Goal: Task Accomplishment & Management: Complete application form

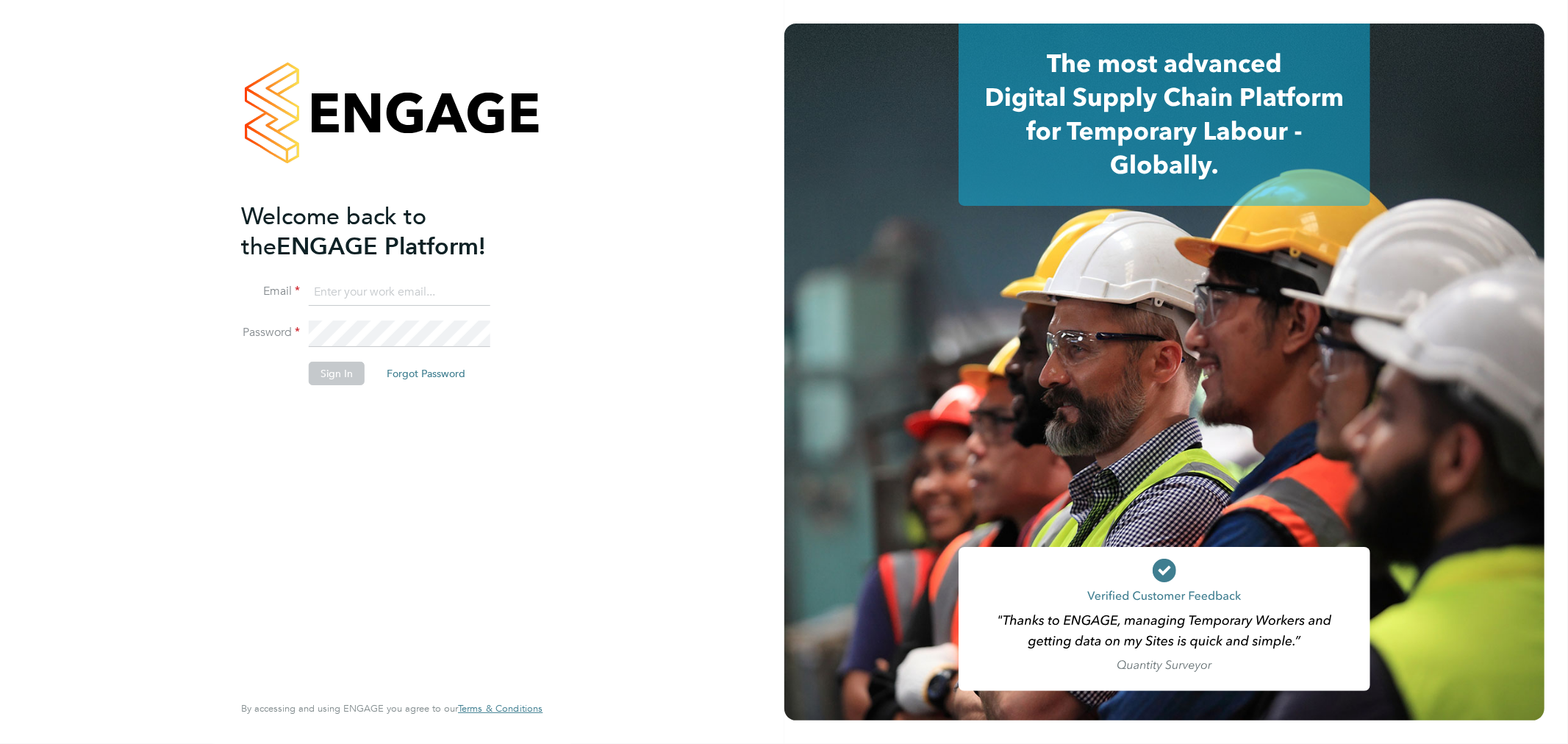
click at [382, 304] on input at bounding box center [399, 292] width 182 height 27
type input "fletcher.melhuish@vistry.co.uk"
click at [344, 384] on button "Sign In" at bounding box center [336, 373] width 56 height 23
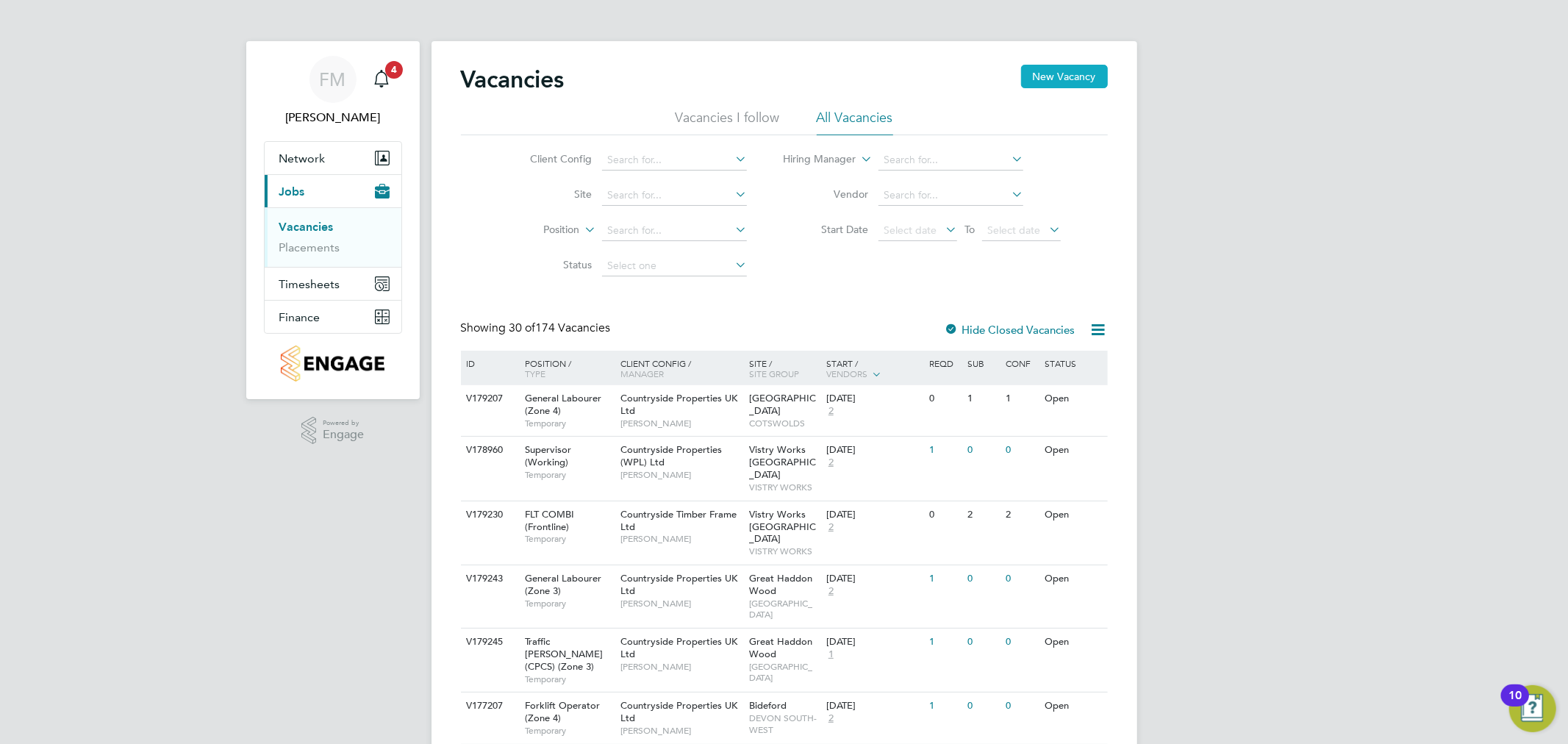
click at [1069, 77] on button "New Vacancy" at bounding box center [1064, 76] width 87 height 23
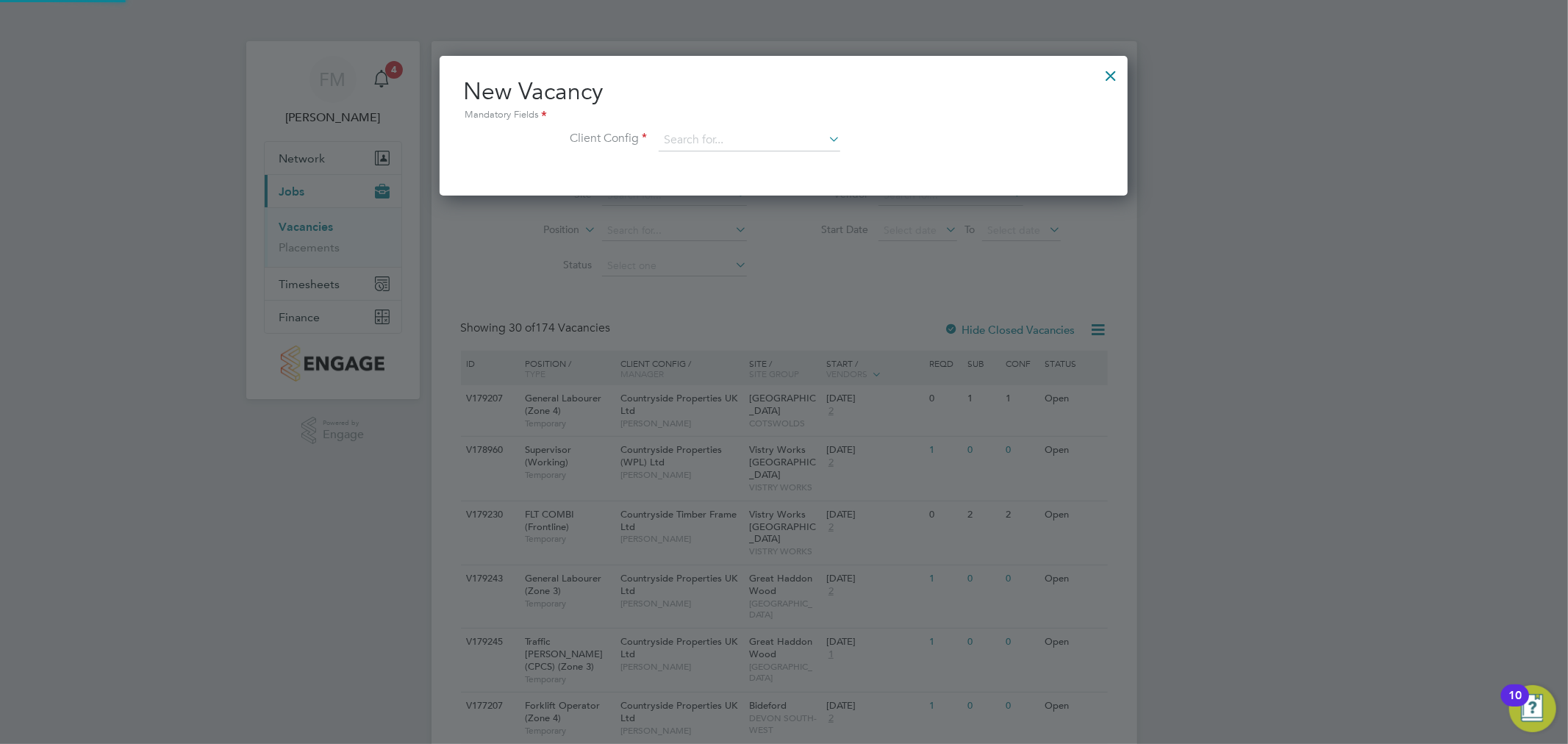
scroll to position [138, 689]
click at [703, 144] on input at bounding box center [749, 140] width 182 height 22
click at [824, 141] on input "[PERSON_NAME]" at bounding box center [749, 140] width 182 height 22
type input "[PERSON_NAME]"
click at [826, 133] on icon at bounding box center [826, 139] width 0 height 21
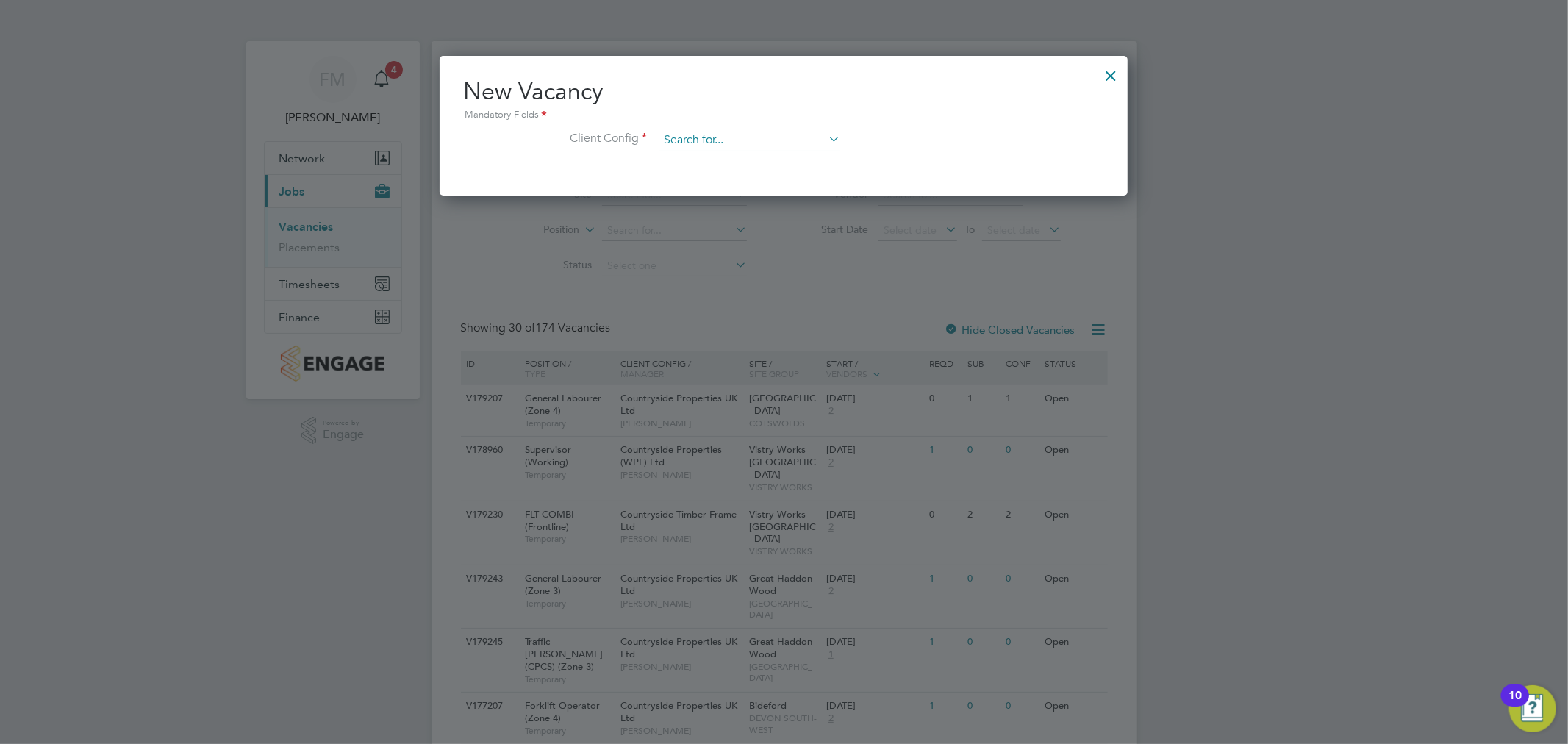
click at [752, 133] on input at bounding box center [749, 140] width 182 height 22
click at [798, 318] on li "Countryside Properties UK Ltd" at bounding box center [846, 319] width 376 height 20
type input "Countryside Properties UK Ltd"
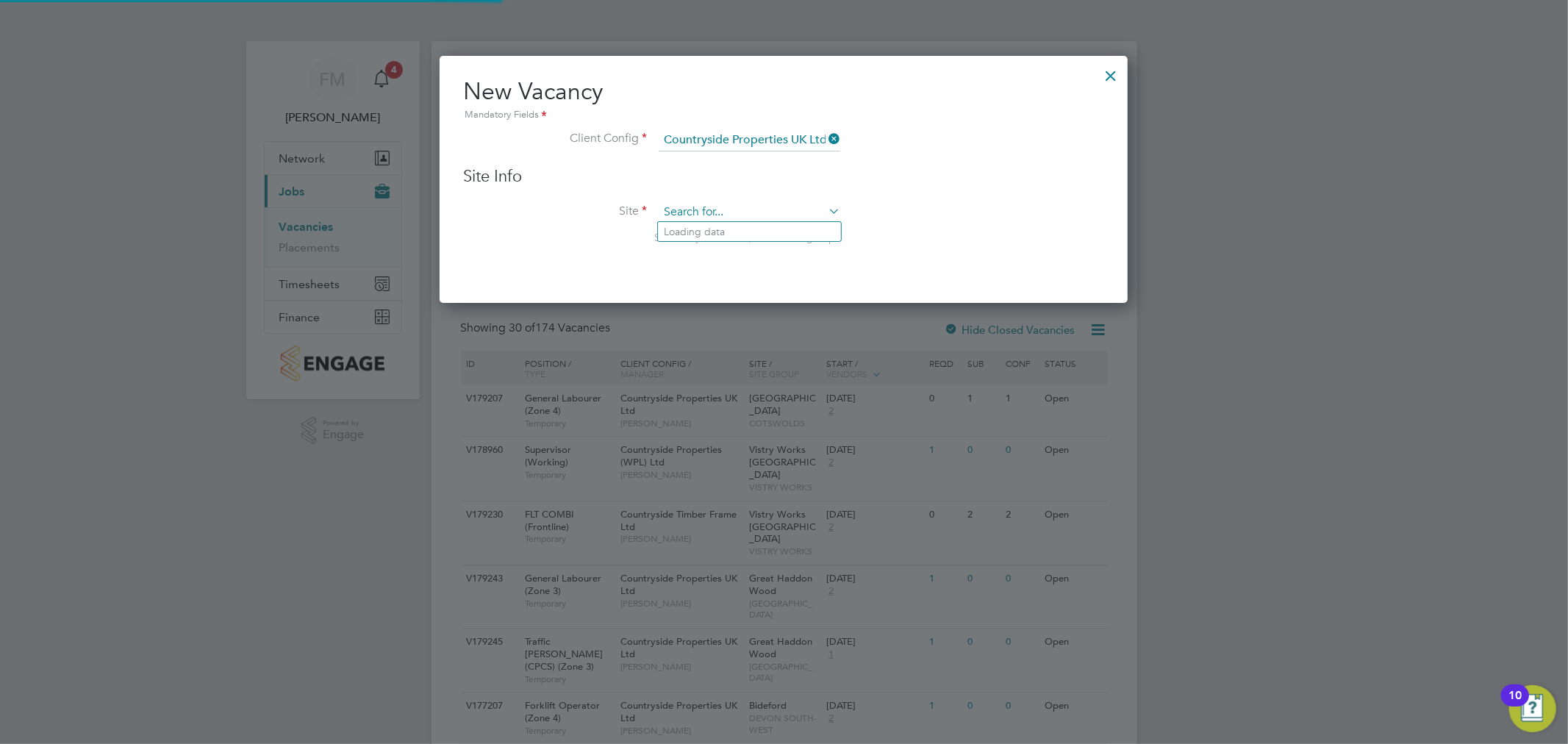
click at [737, 202] on input at bounding box center [749, 213] width 182 height 22
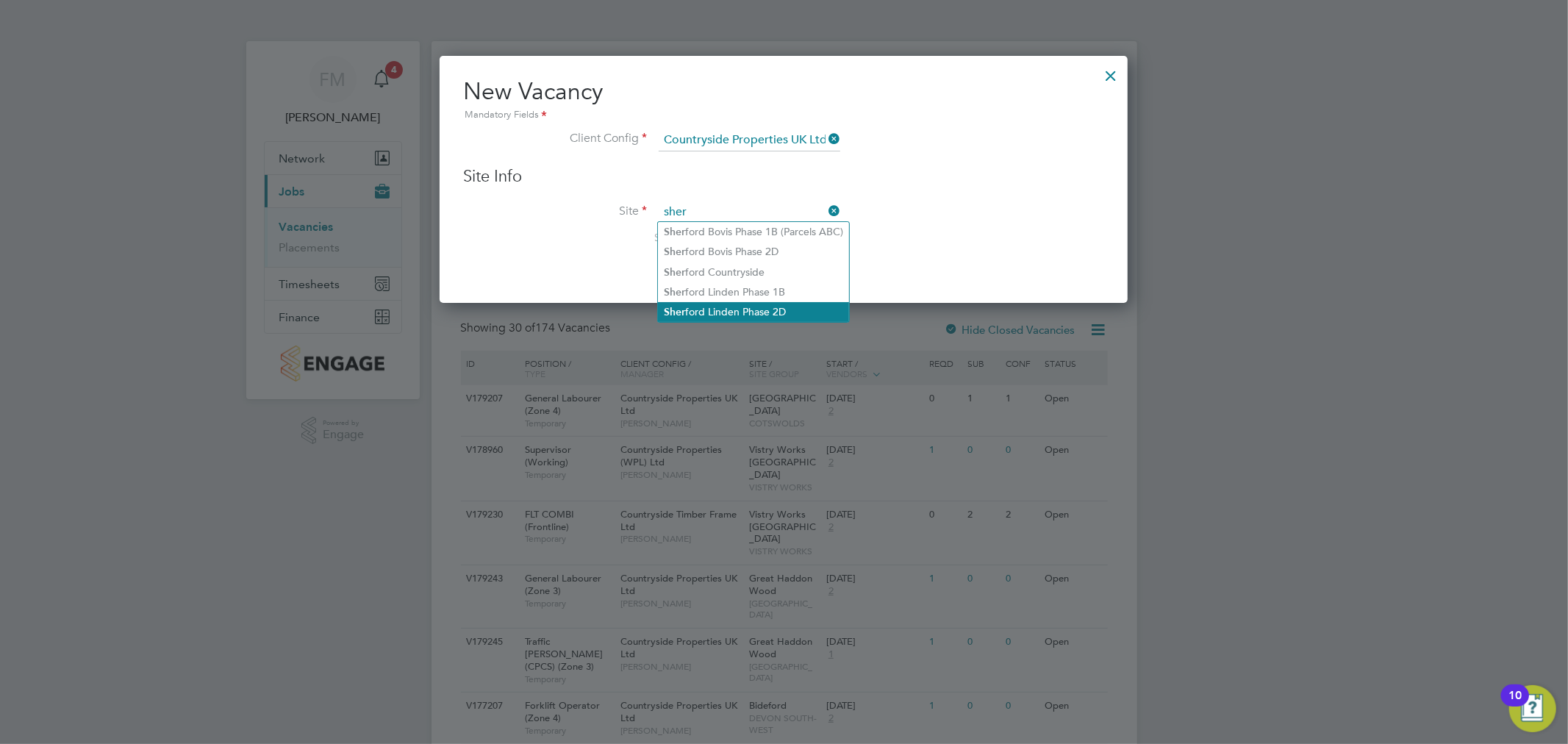
click at [820, 304] on li "[PERSON_NAME] Linden Phase 2D" at bounding box center [753, 312] width 191 height 20
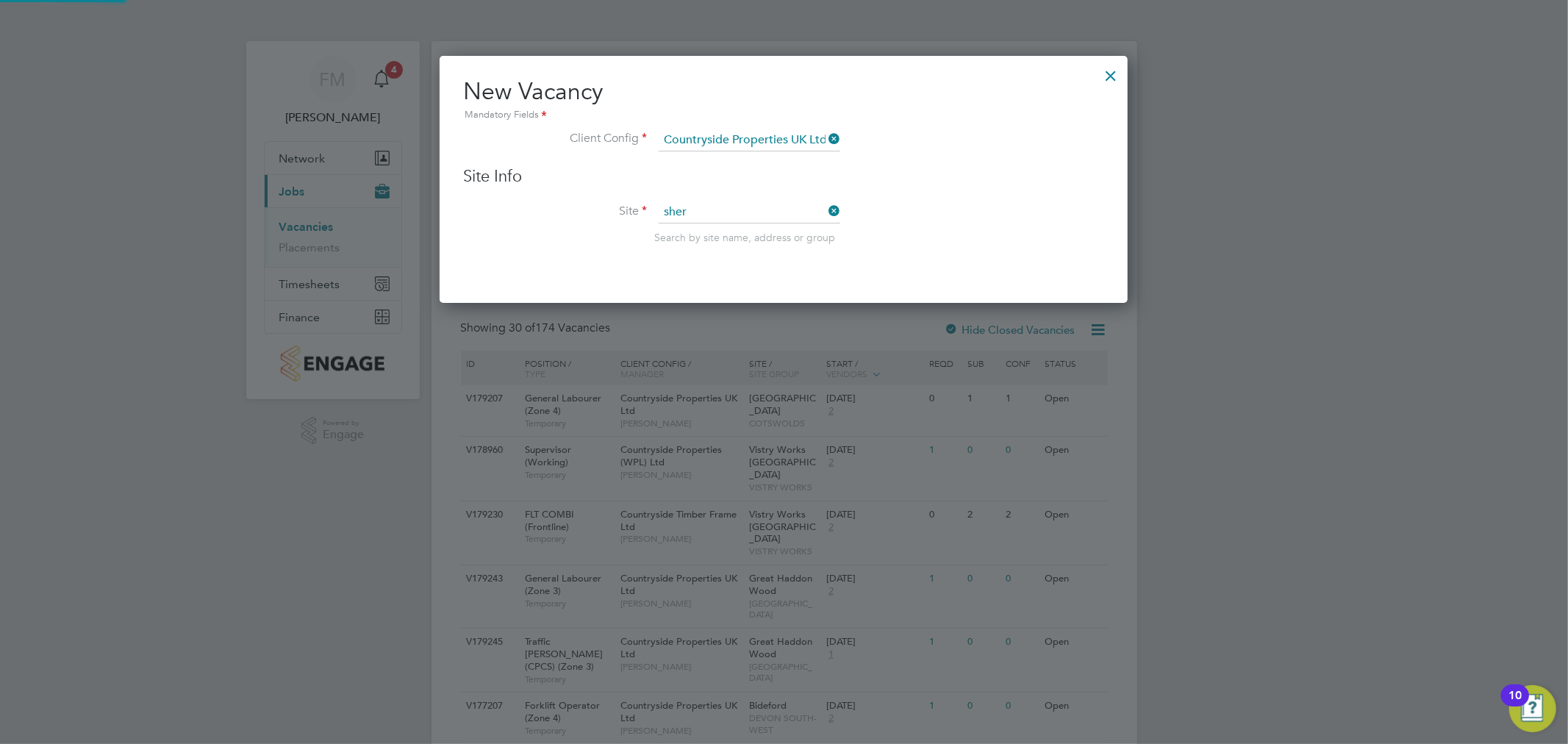
type input "Sherford Linden Phase 2D"
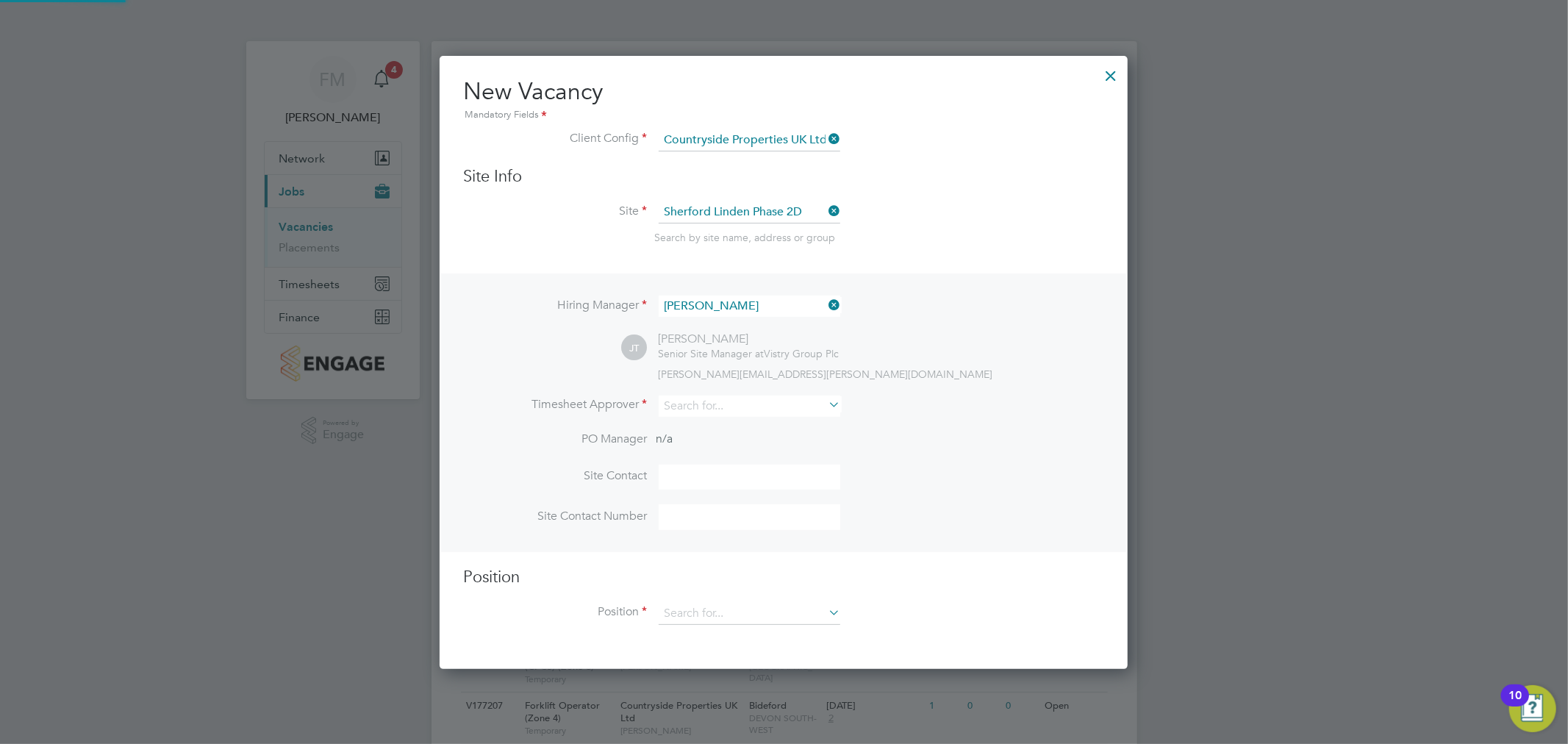
scroll to position [611, 689]
click at [777, 224] on li "Site [GEOGRAPHIC_DATA] Phase 2D Search by site name, address or group" at bounding box center [784, 238] width 641 height 72
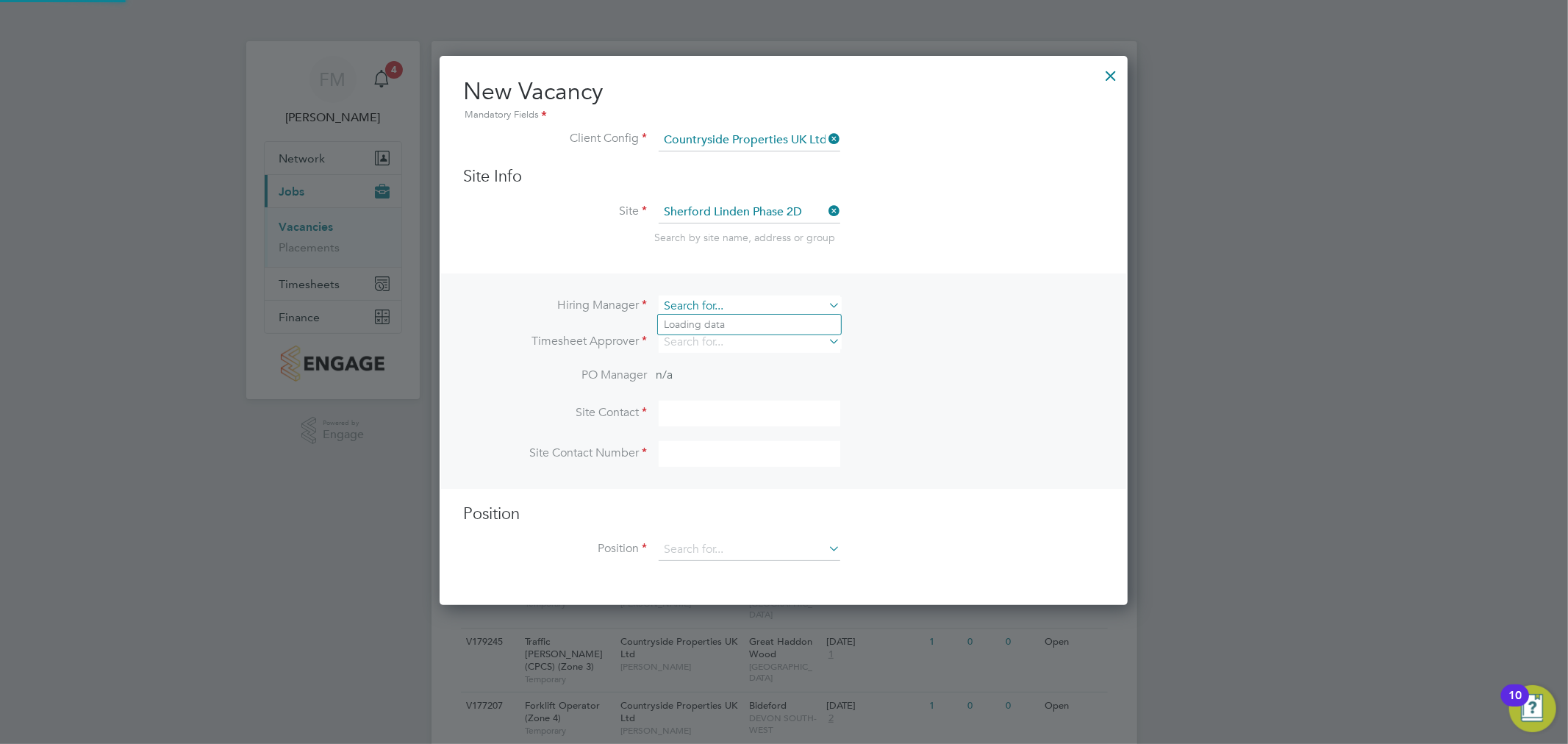
scroll to position [546, 689]
click at [789, 309] on input at bounding box center [749, 306] width 182 height 22
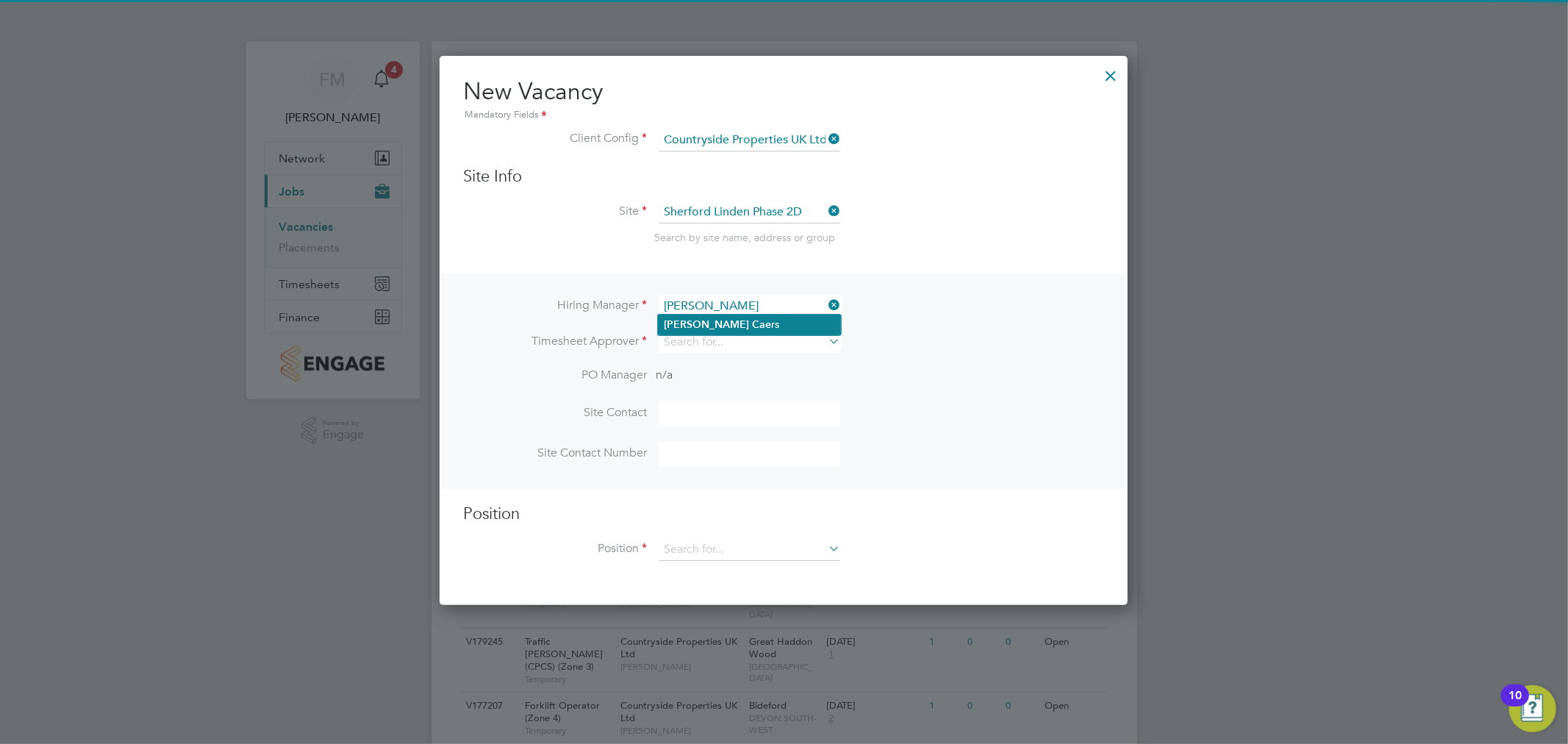
click at [798, 324] on li "[PERSON_NAME] rs" at bounding box center [749, 324] width 183 height 20
type input "[PERSON_NAME]"
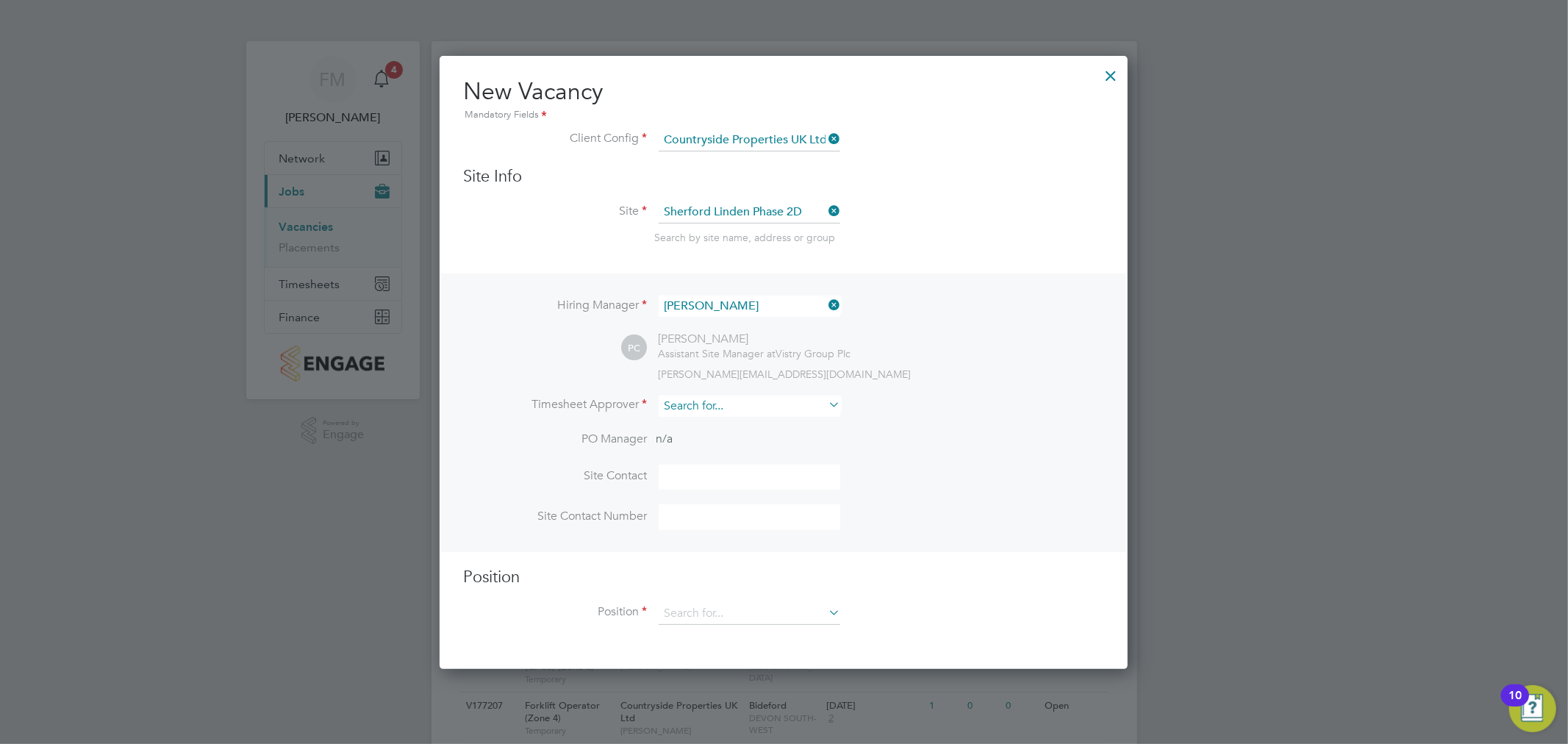
click at [745, 404] on input at bounding box center [749, 406] width 182 height 22
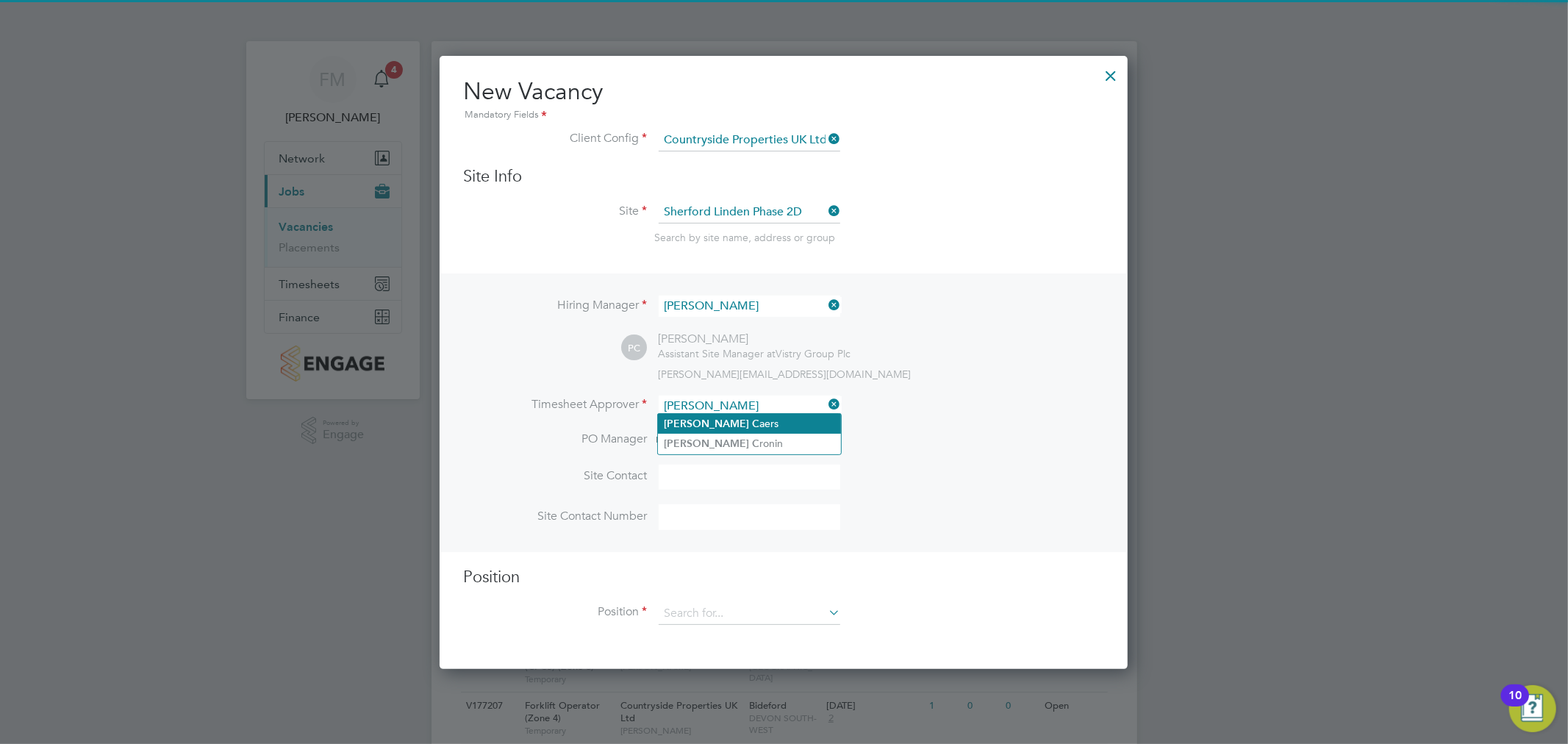
click at [748, 427] on li "[PERSON_NAME] aers" at bounding box center [749, 424] width 183 height 20
type input "[PERSON_NAME]"
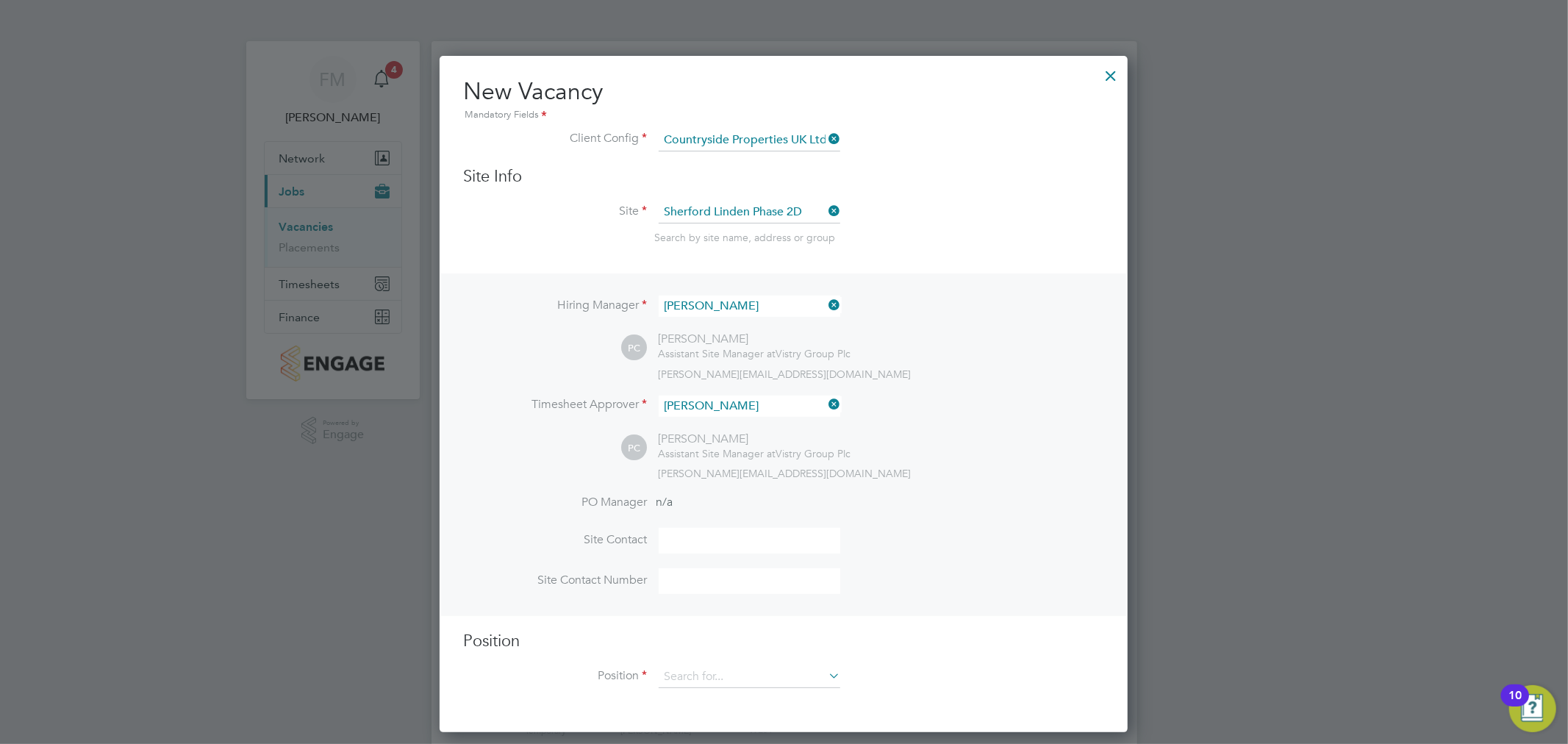
click at [777, 535] on input at bounding box center [749, 541] width 182 height 26
type input "[PERSON_NAME]"
click at [791, 584] on input at bounding box center [749, 581] width 182 height 26
click at [778, 568] on input at bounding box center [749, 581] width 182 height 26
click at [731, 568] on input at bounding box center [749, 581] width 182 height 26
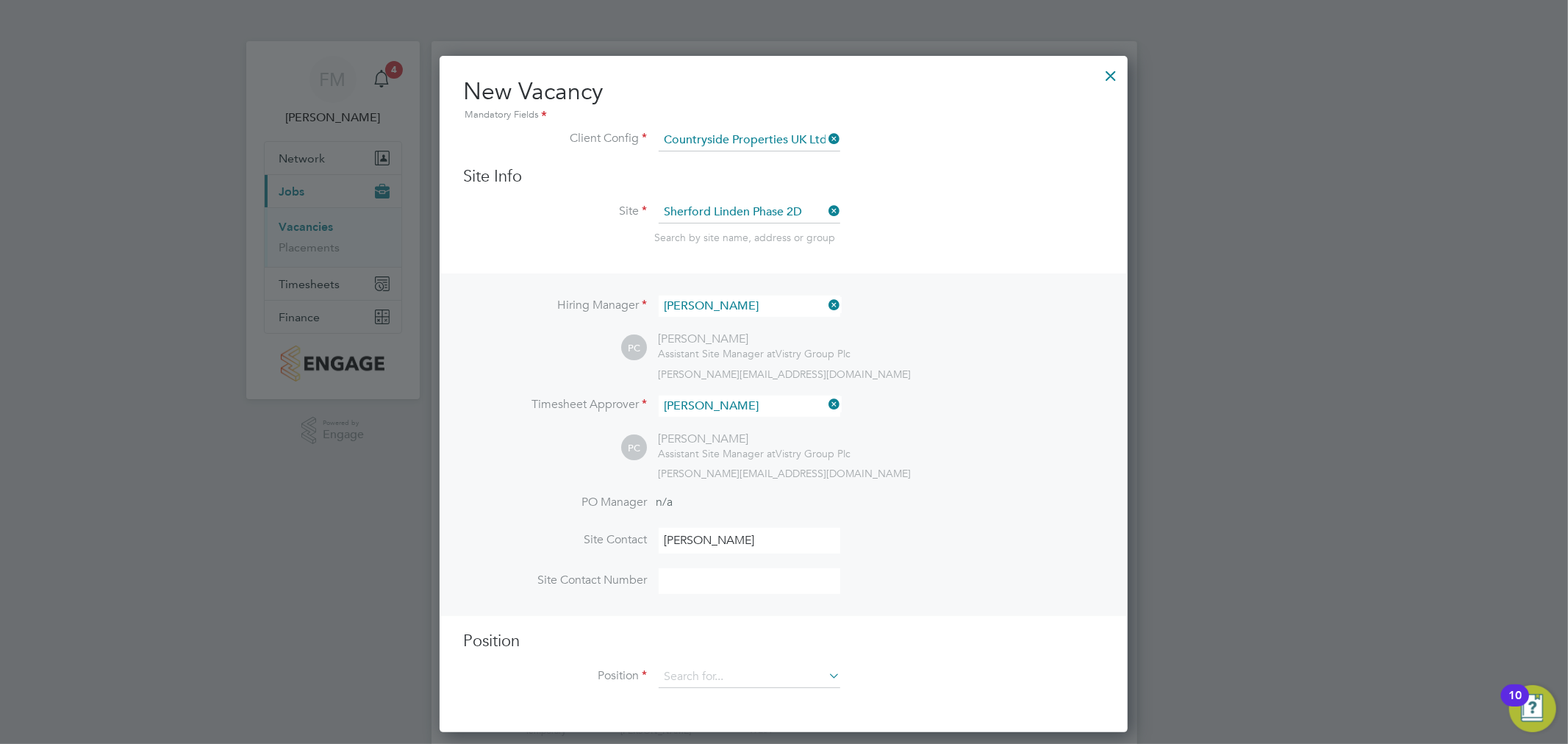
paste input "[PHONE_NUMBER]"
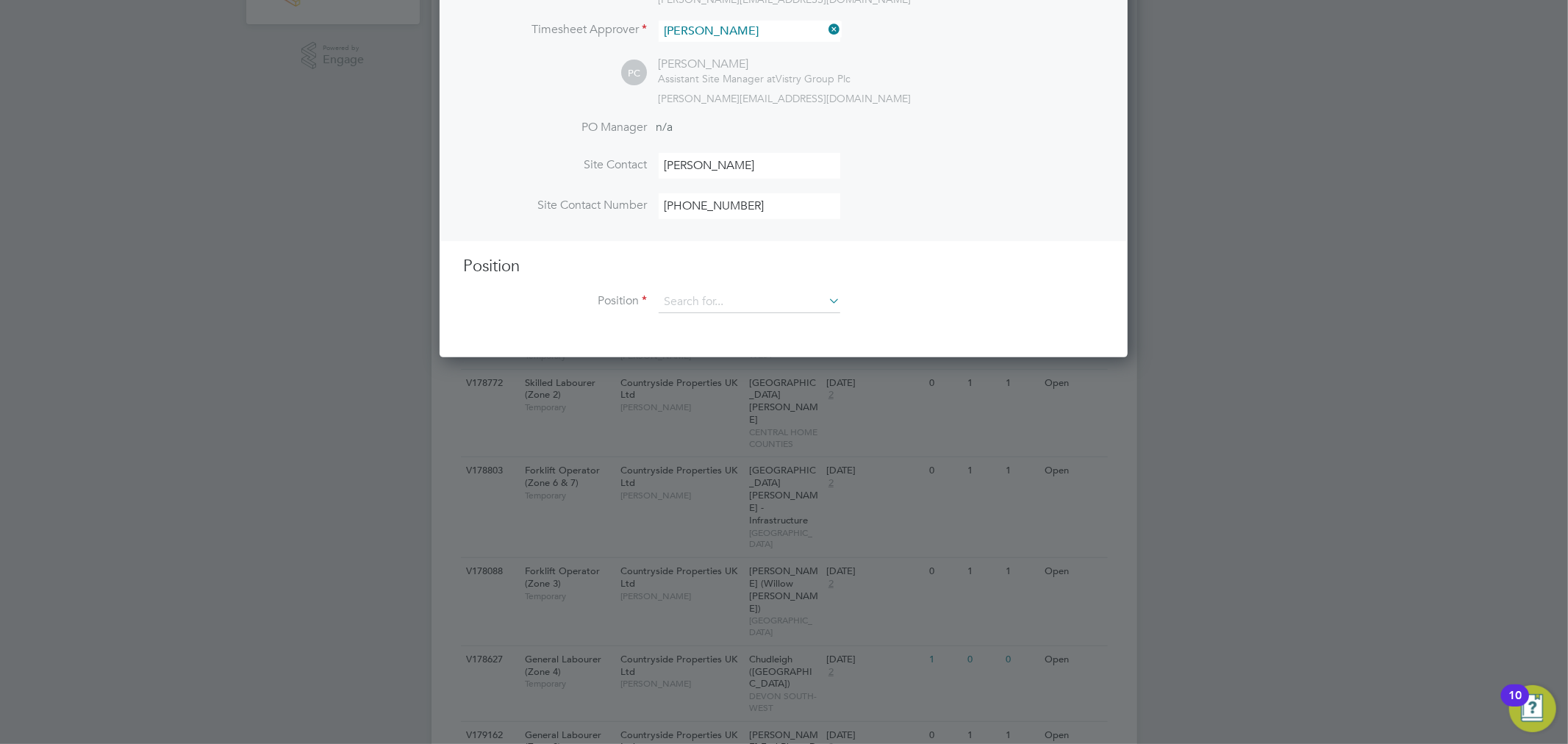
scroll to position [489, 0]
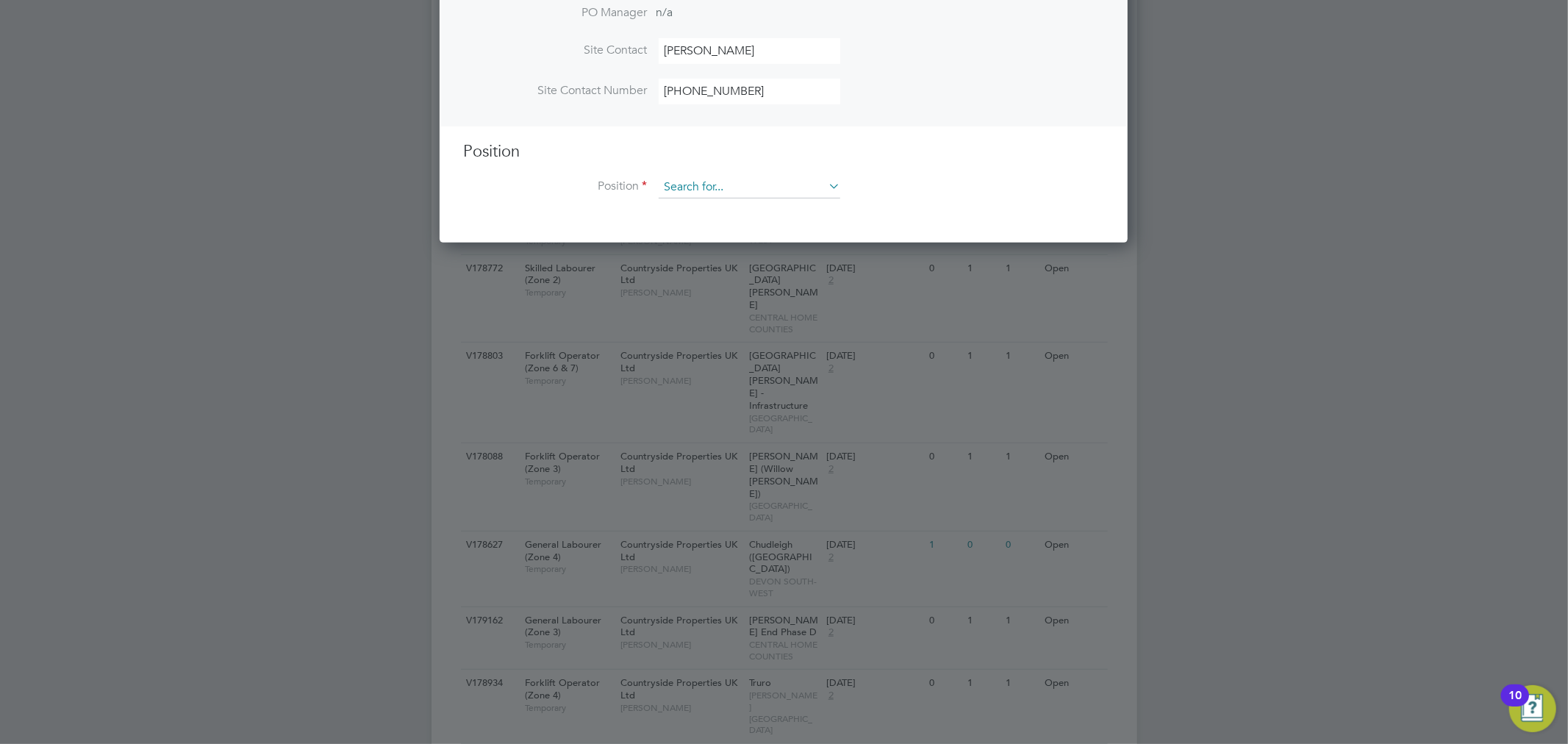
type input "[PHONE_NUMBER]"
click at [734, 182] on input at bounding box center [749, 188] width 182 height 22
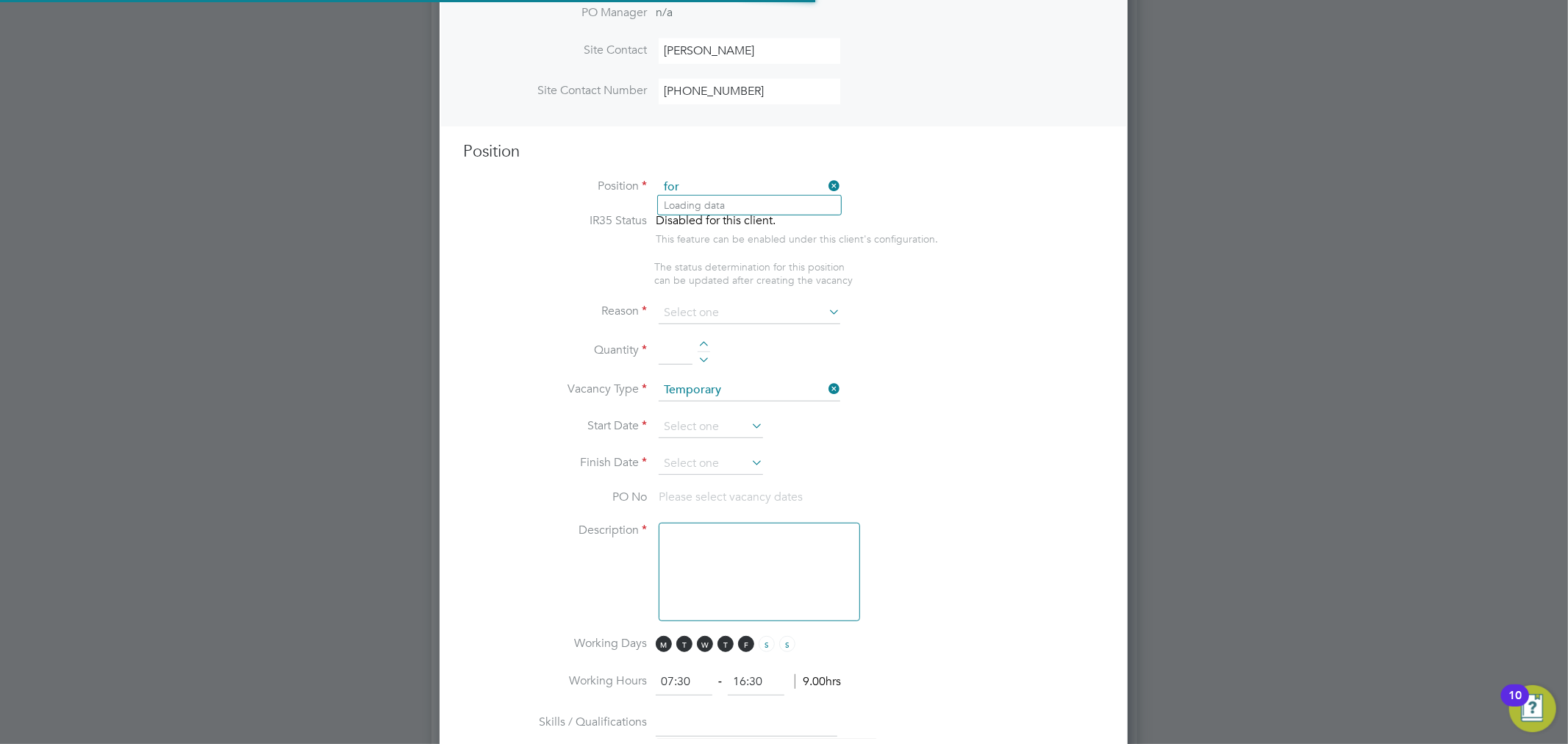
scroll to position [2111, 689]
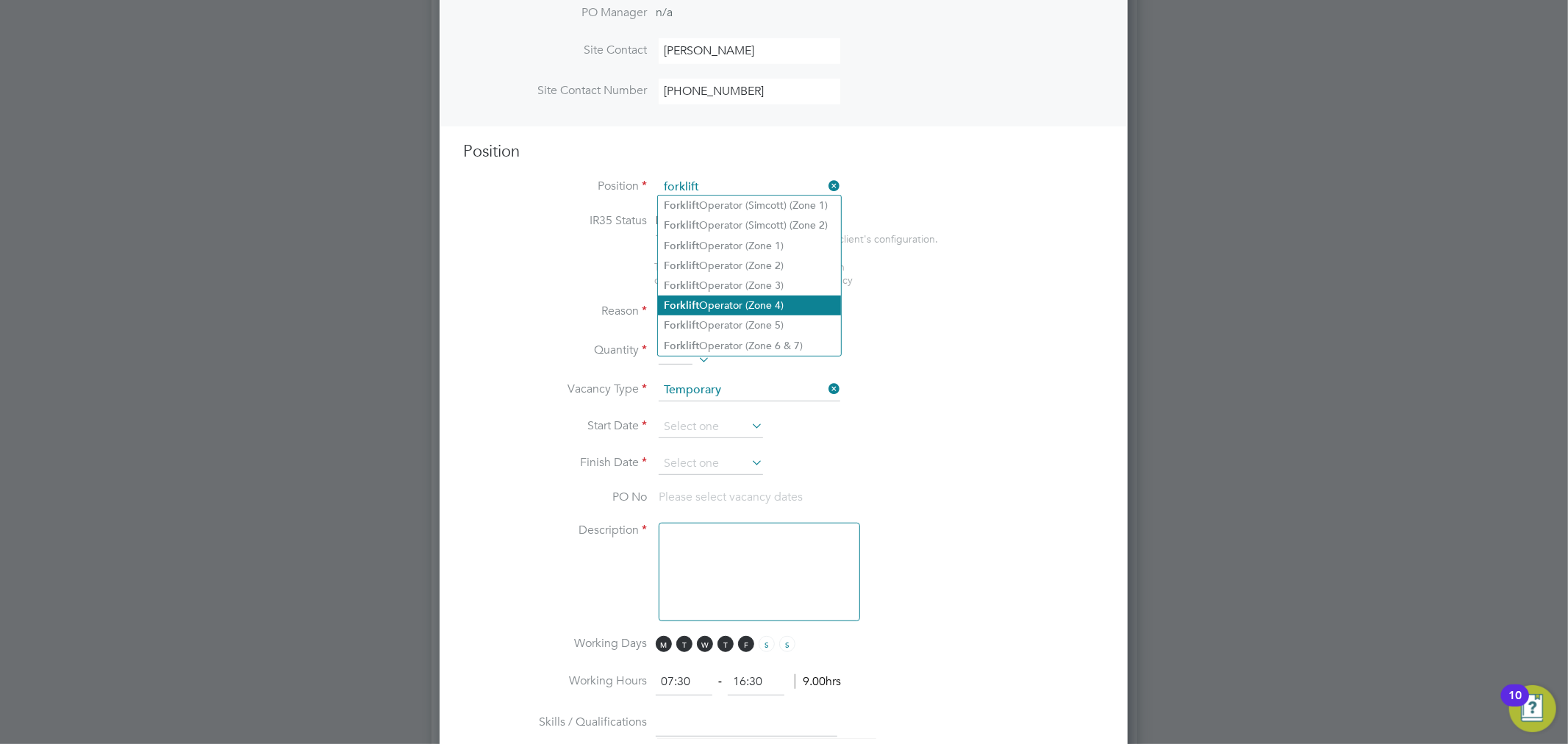
click at [811, 305] on li "Forklift Operator (Zone 4)" at bounding box center [749, 305] width 183 height 20
type input "Forklift Operator (Zone 4)"
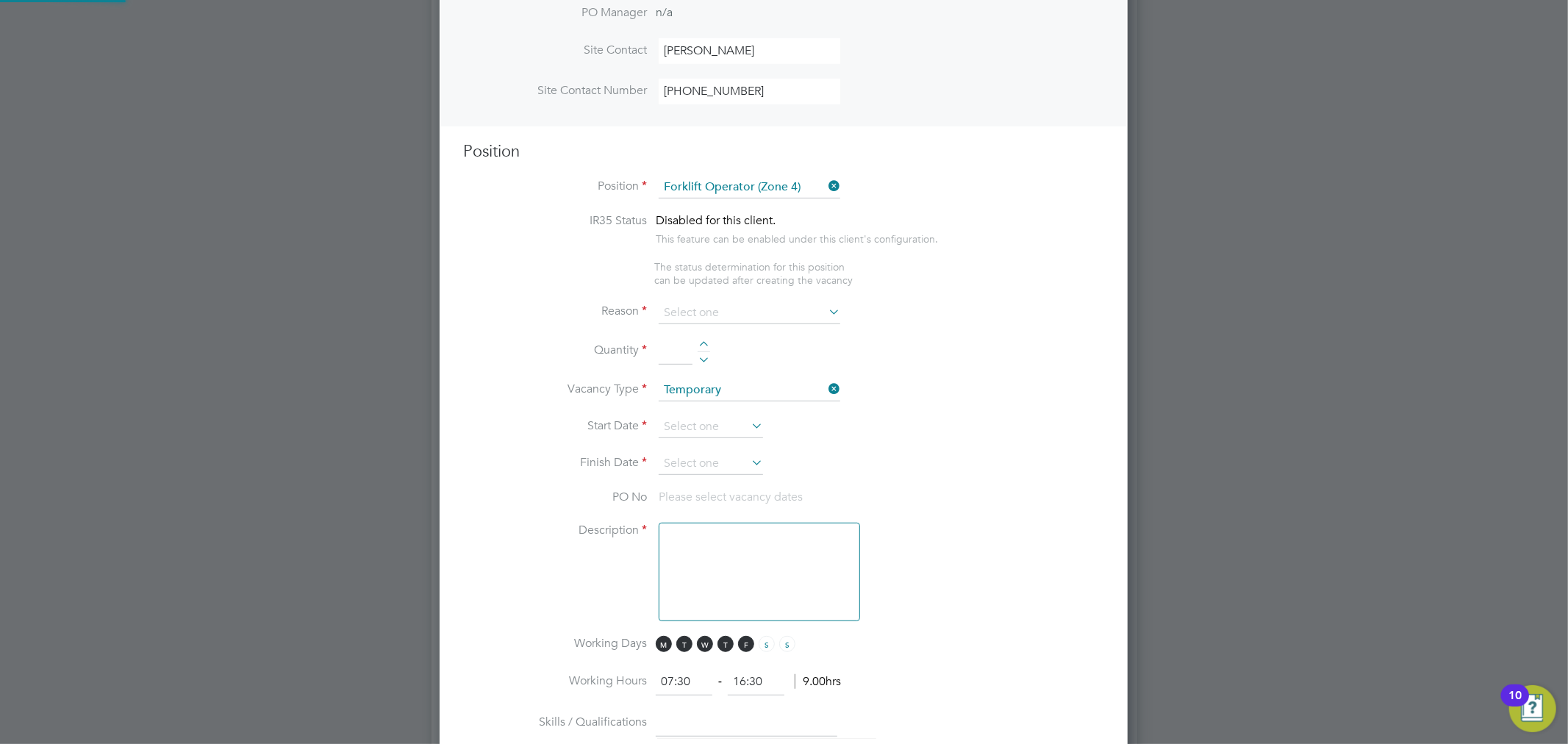
type textarea "Operate construction machinery and plant, including, but not limited to telesco…"
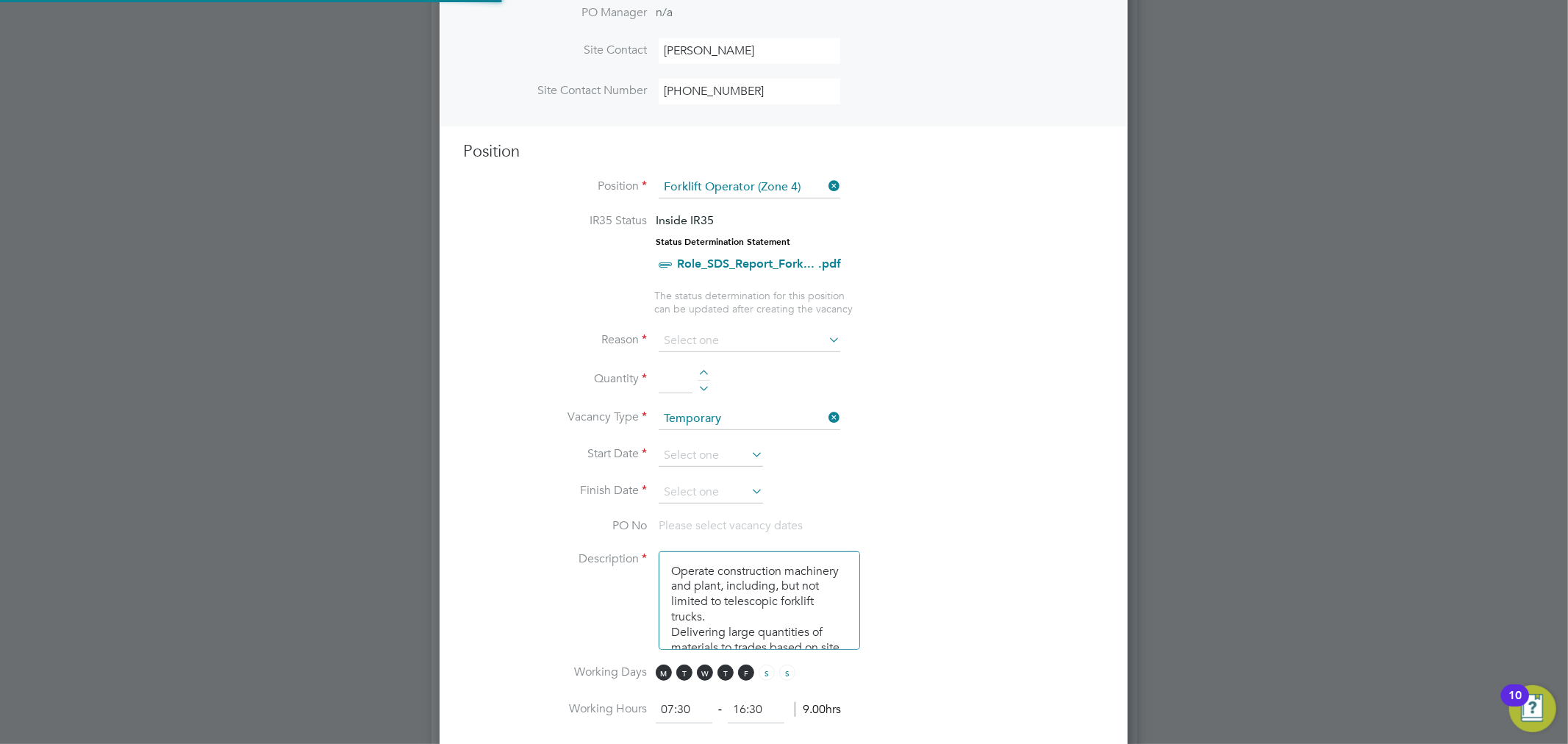
scroll to position [43, 77]
click at [1046, 301] on ul "IR35 Status Inside IR35 Status Determination Statement Role_SDS_Report_Fork... …" at bounding box center [784, 264] width 641 height 102
click at [705, 370] on div at bounding box center [703, 375] width 13 height 10
type input "1"
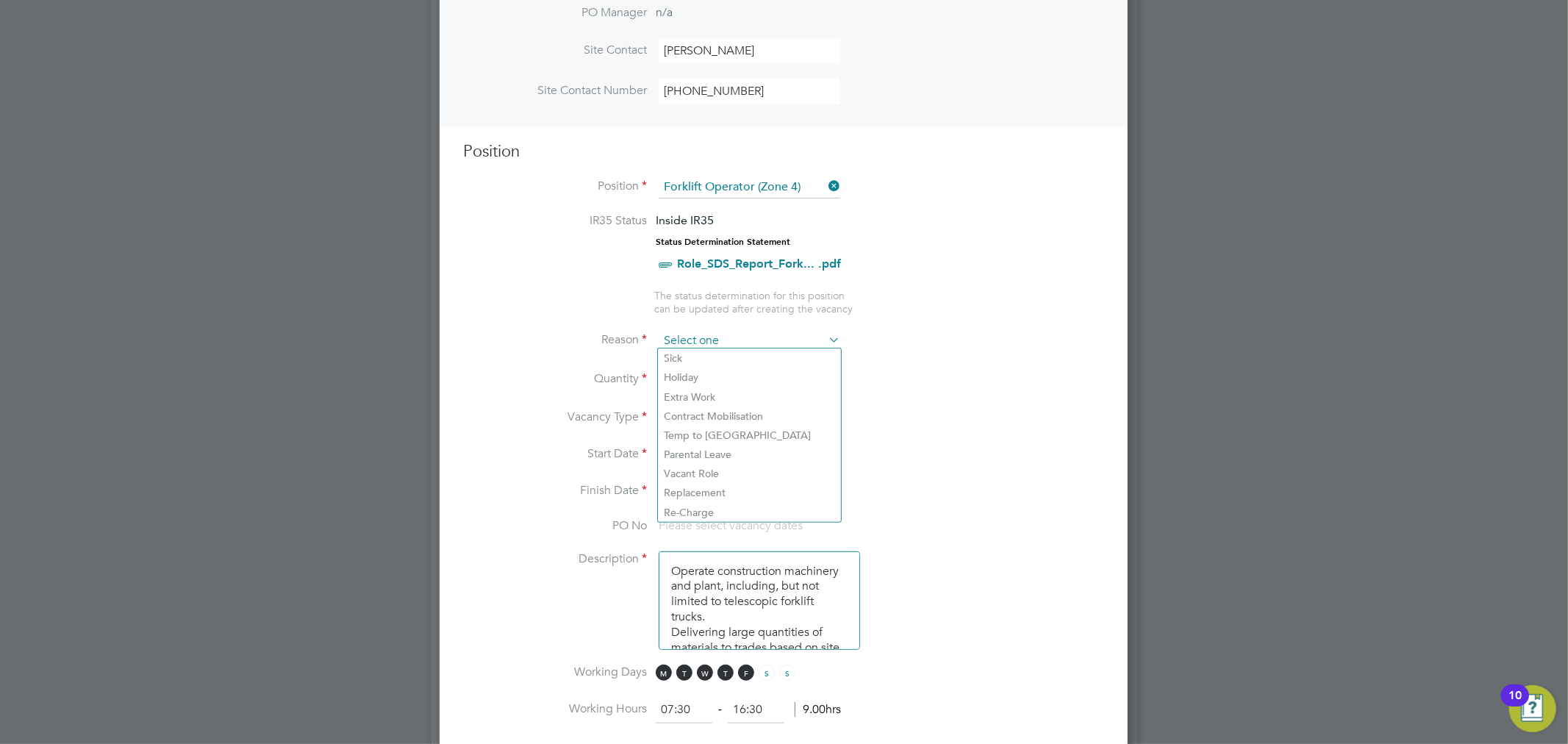
click at [714, 341] on input at bounding box center [749, 341] width 182 height 22
click at [826, 334] on icon at bounding box center [826, 339] width 0 height 21
click at [803, 336] on input at bounding box center [749, 341] width 182 height 22
drag, startPoint x: 814, startPoint y: 378, endPoint x: 959, endPoint y: 379, distance: 145.0
click at [815, 377] on li "Holiday" at bounding box center [749, 377] width 183 height 19
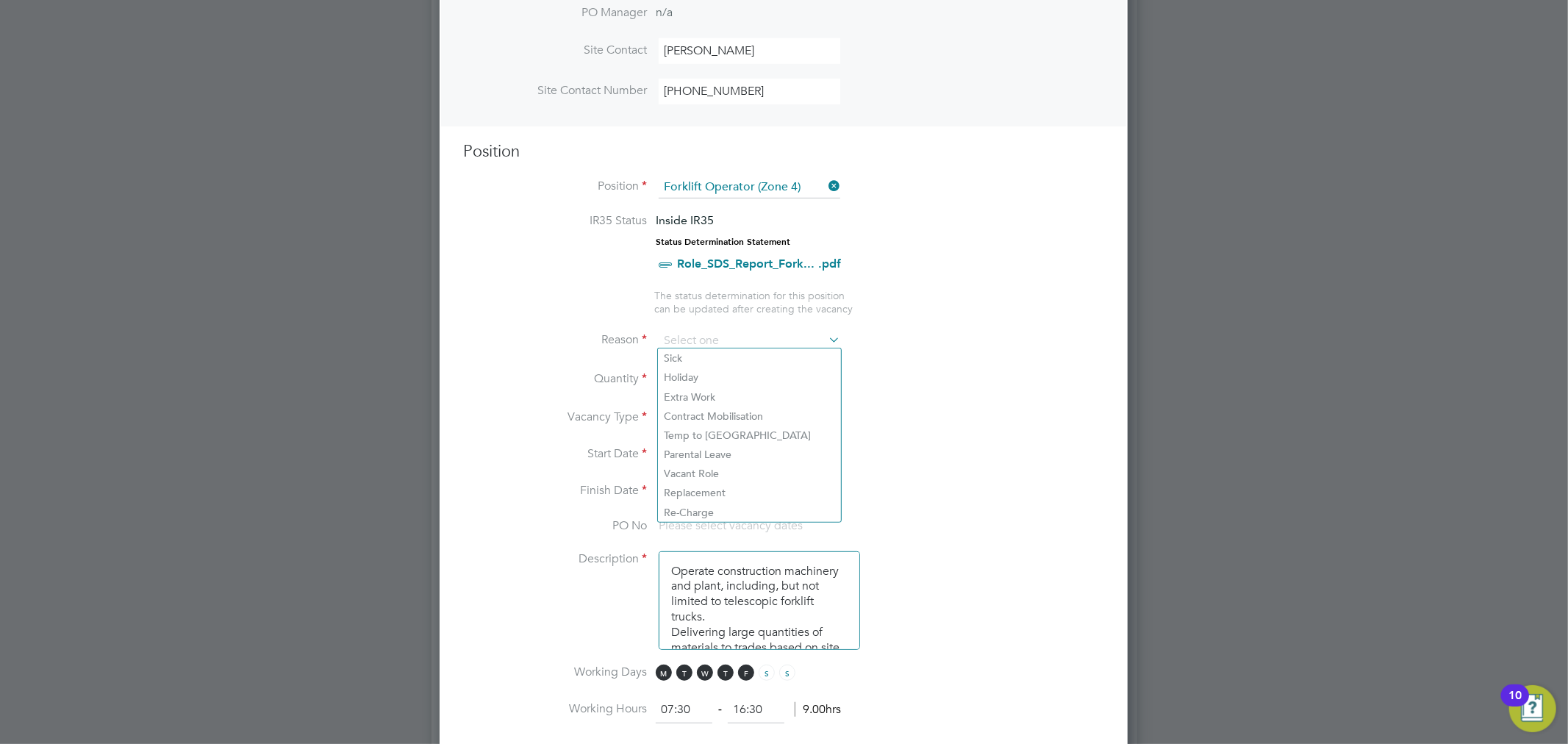
type input "Holiday"
click at [1011, 382] on li "Quantity 1" at bounding box center [784, 388] width 641 height 41
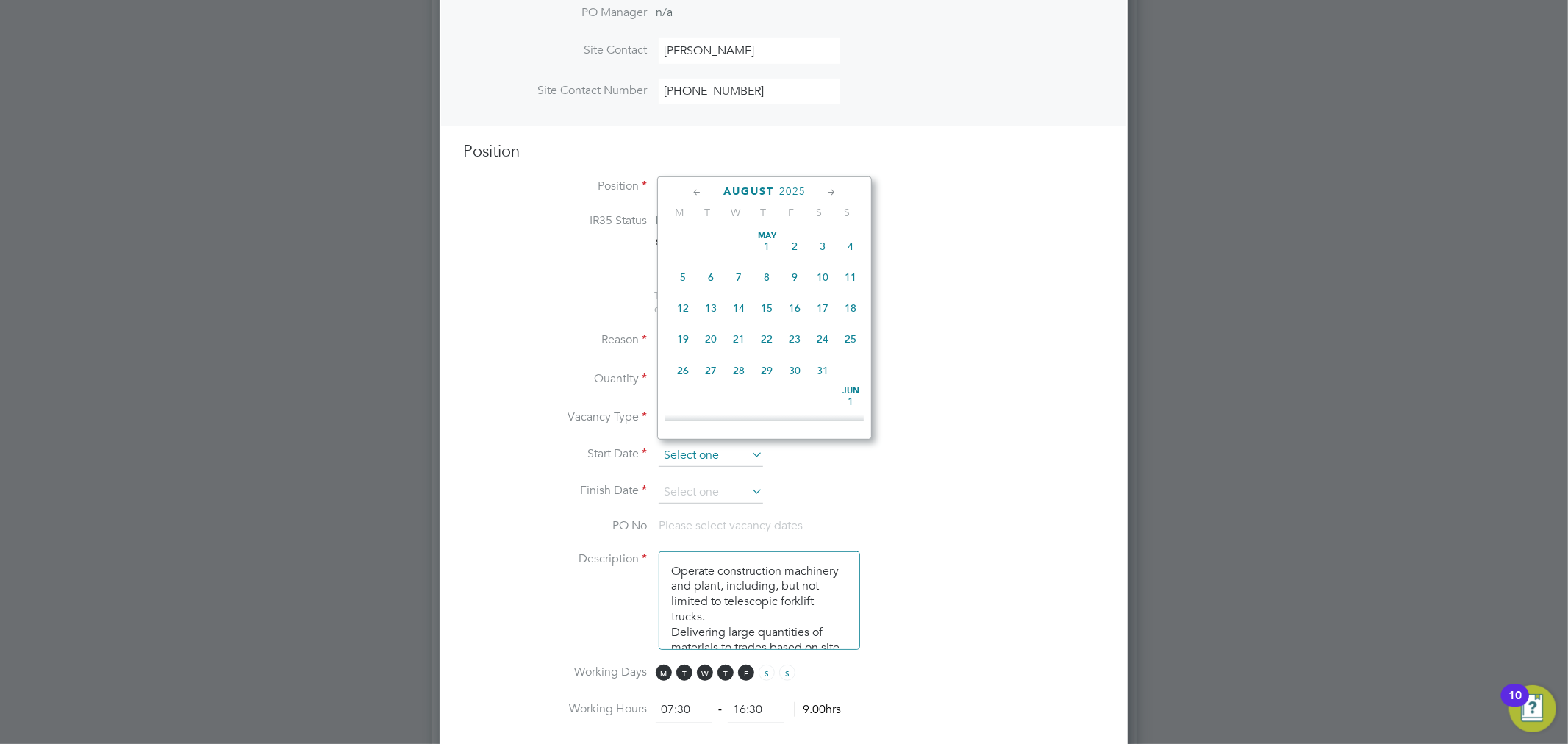
click at [735, 454] on input at bounding box center [710, 456] width 104 height 22
click at [677, 340] on span "[DATE]" at bounding box center [683, 331] width 28 height 28
type input "[DATE]"
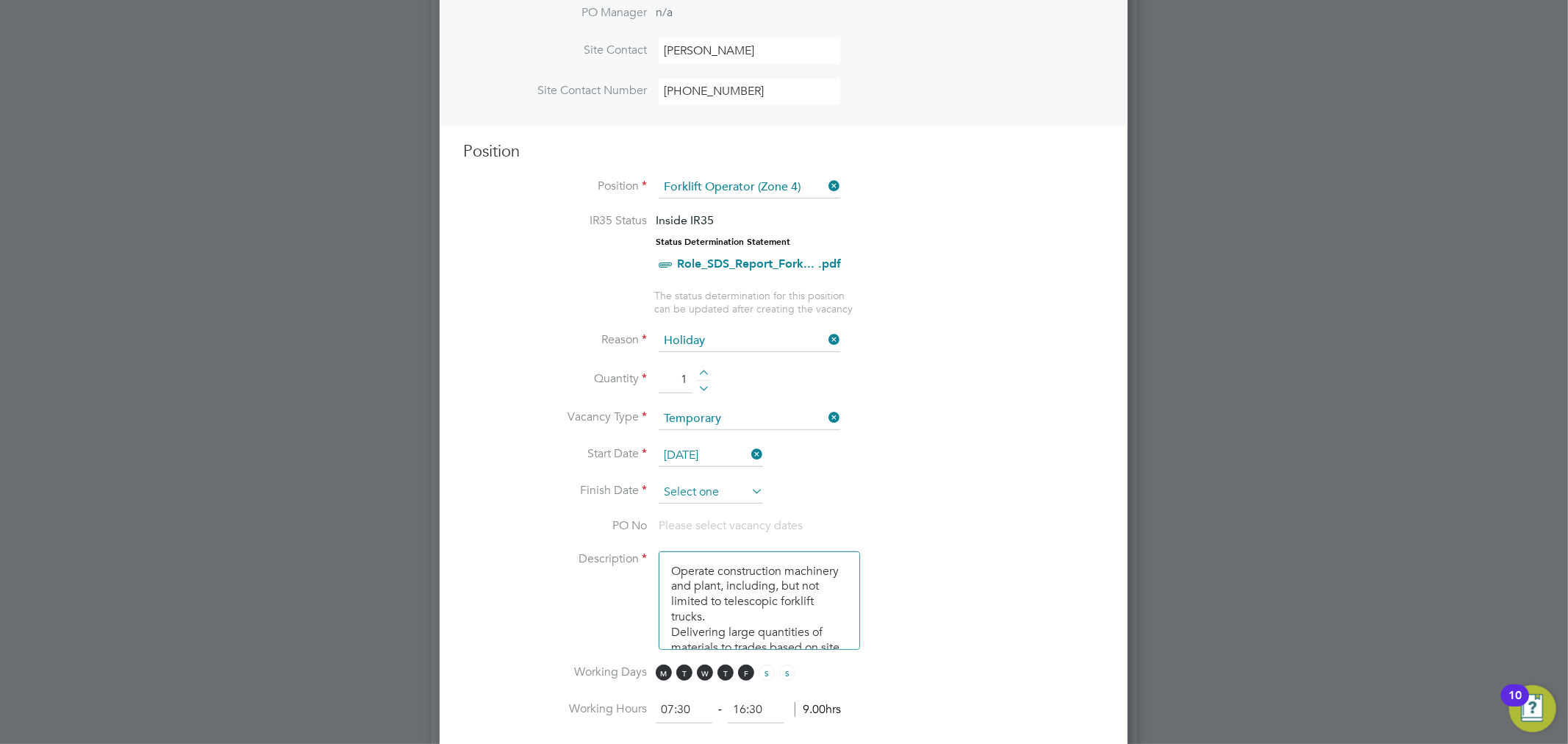
click at [701, 486] on input at bounding box center [710, 493] width 104 height 22
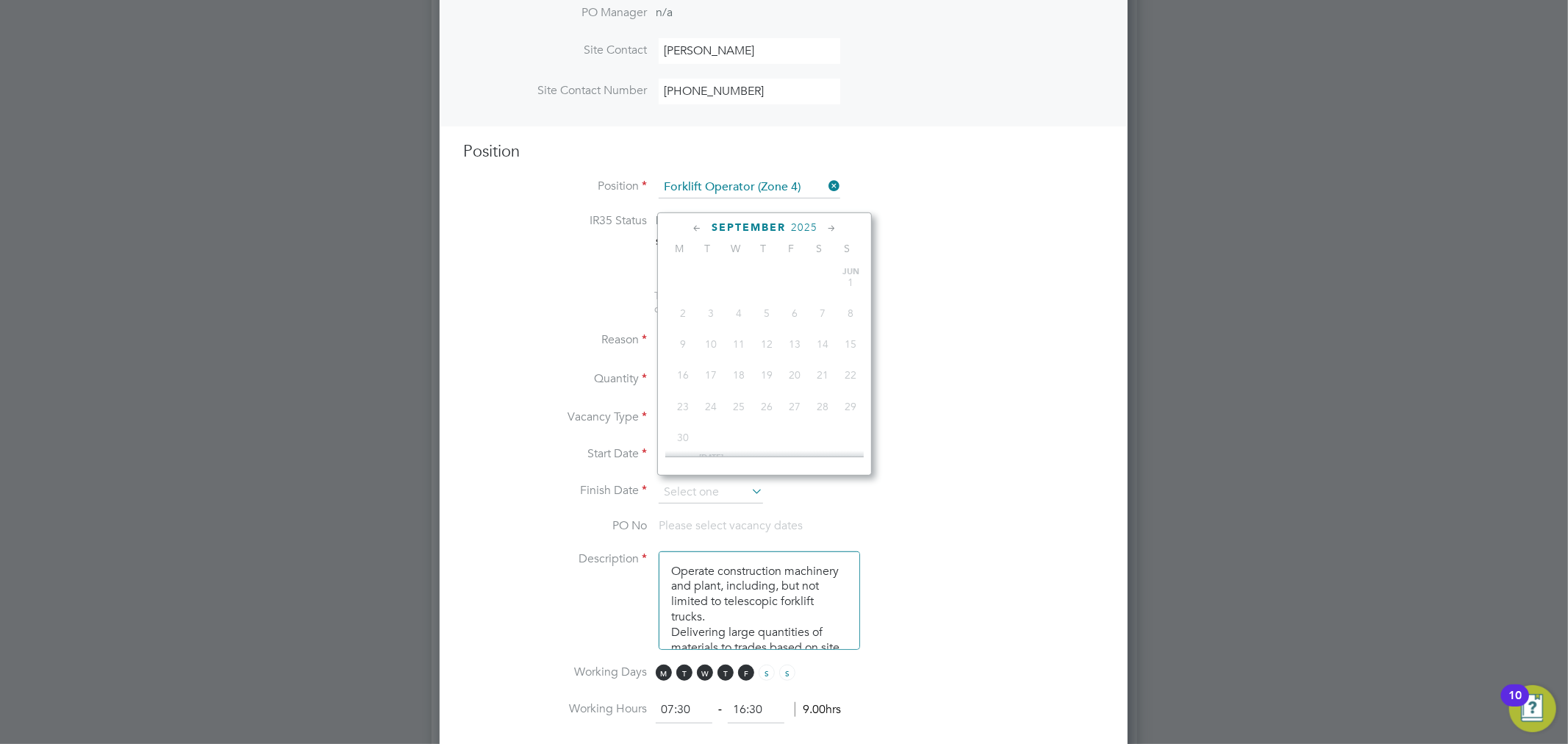
scroll to position [441, 0]
click at [796, 347] on span "5" at bounding box center [794, 338] width 28 height 28
type input "[DATE]"
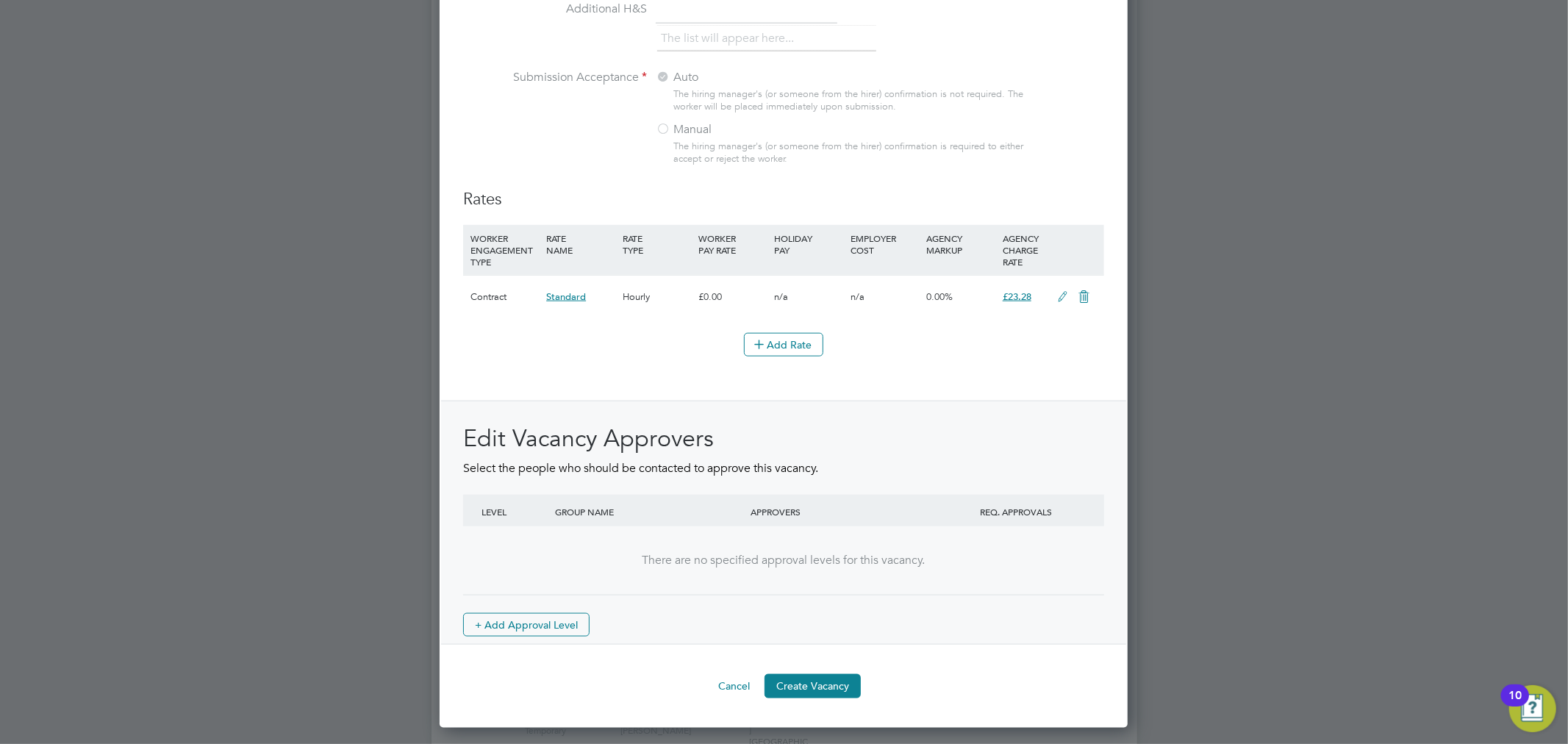
scroll to position [1553, 0]
click at [826, 696] on button "Create Vacancy" at bounding box center [813, 685] width 96 height 23
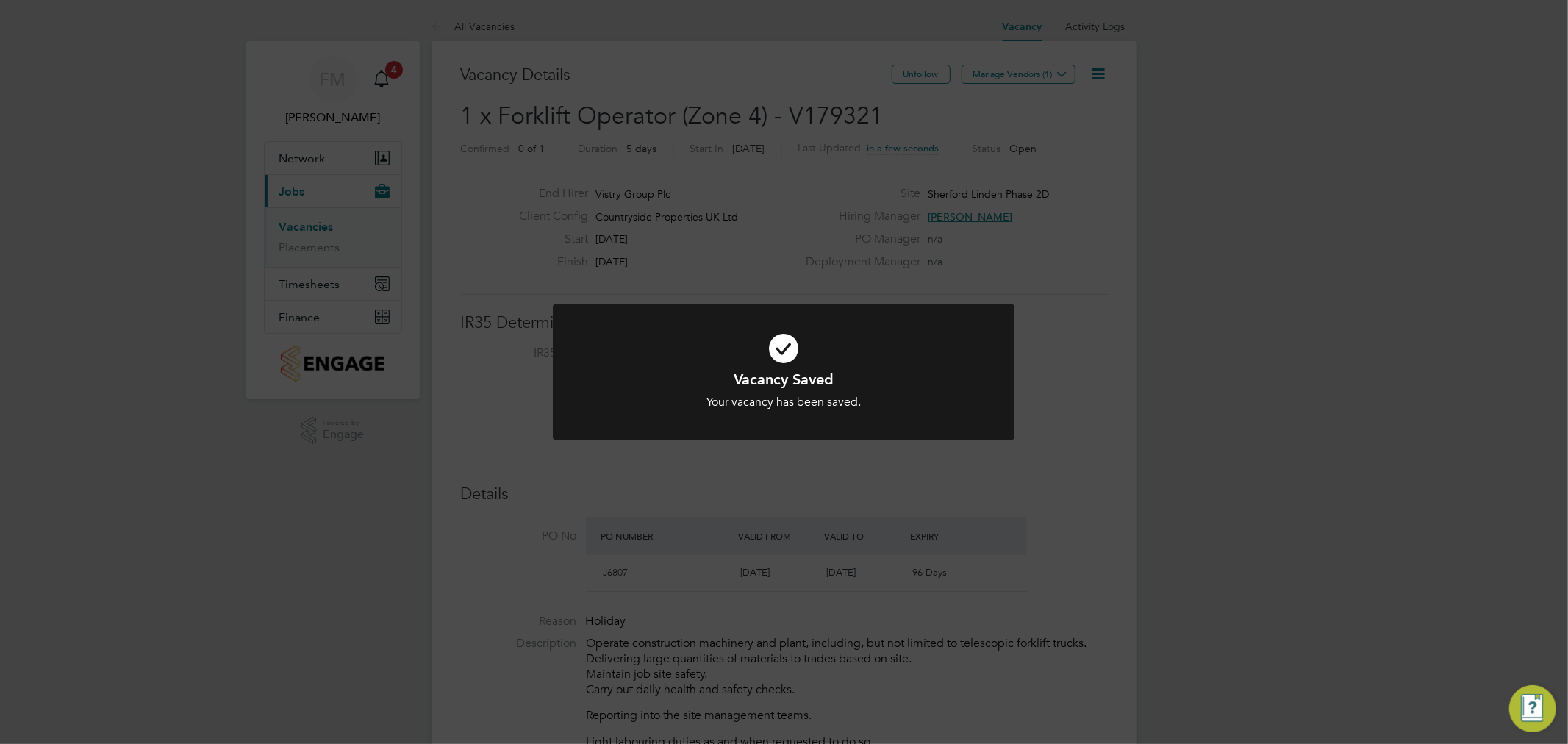
click at [987, 137] on div "Vacancy Saved Your vacancy has been saved. Cancel Okay" at bounding box center [784, 372] width 1568 height 744
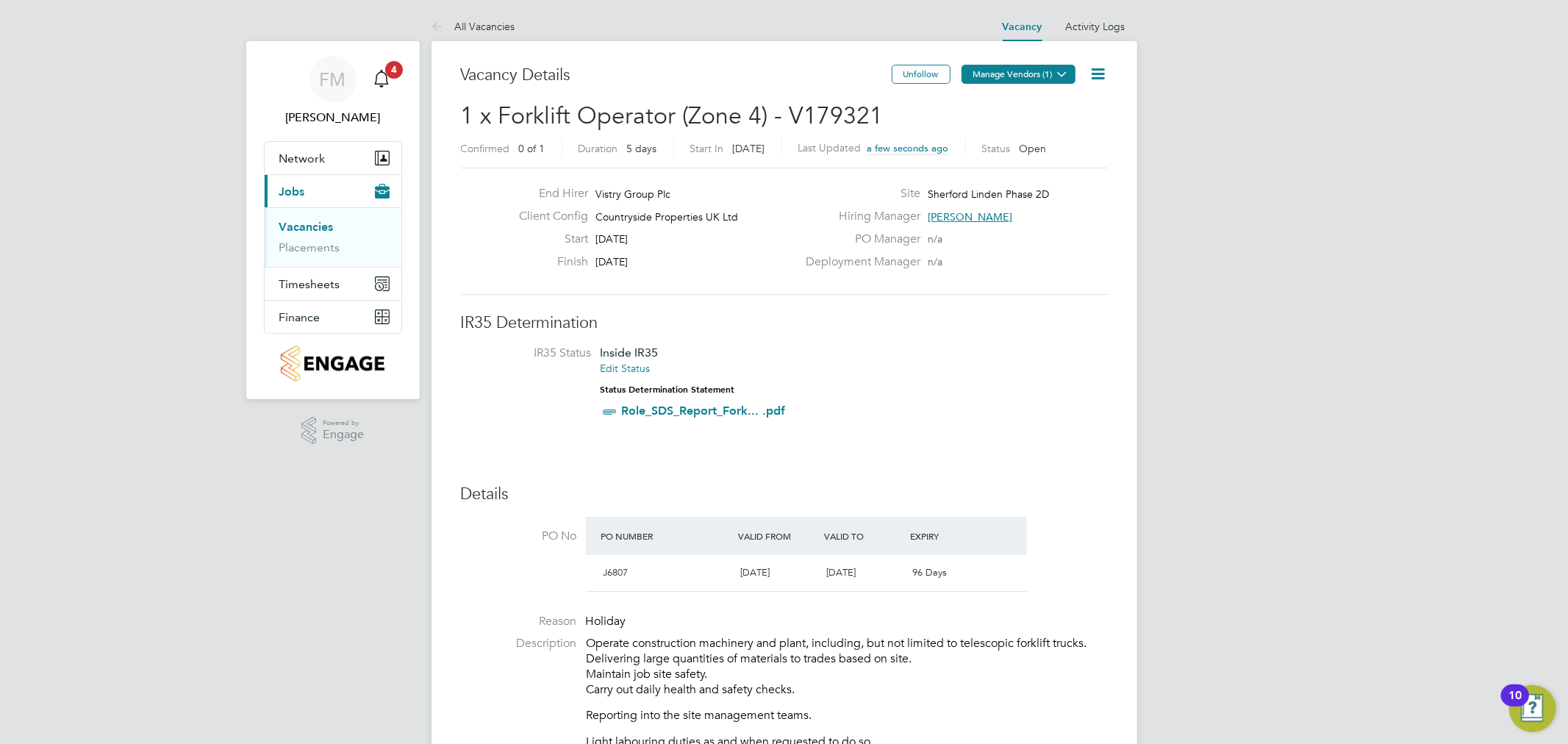
click at [1004, 79] on button "Manage Vendors (1)" at bounding box center [1018, 74] width 114 height 19
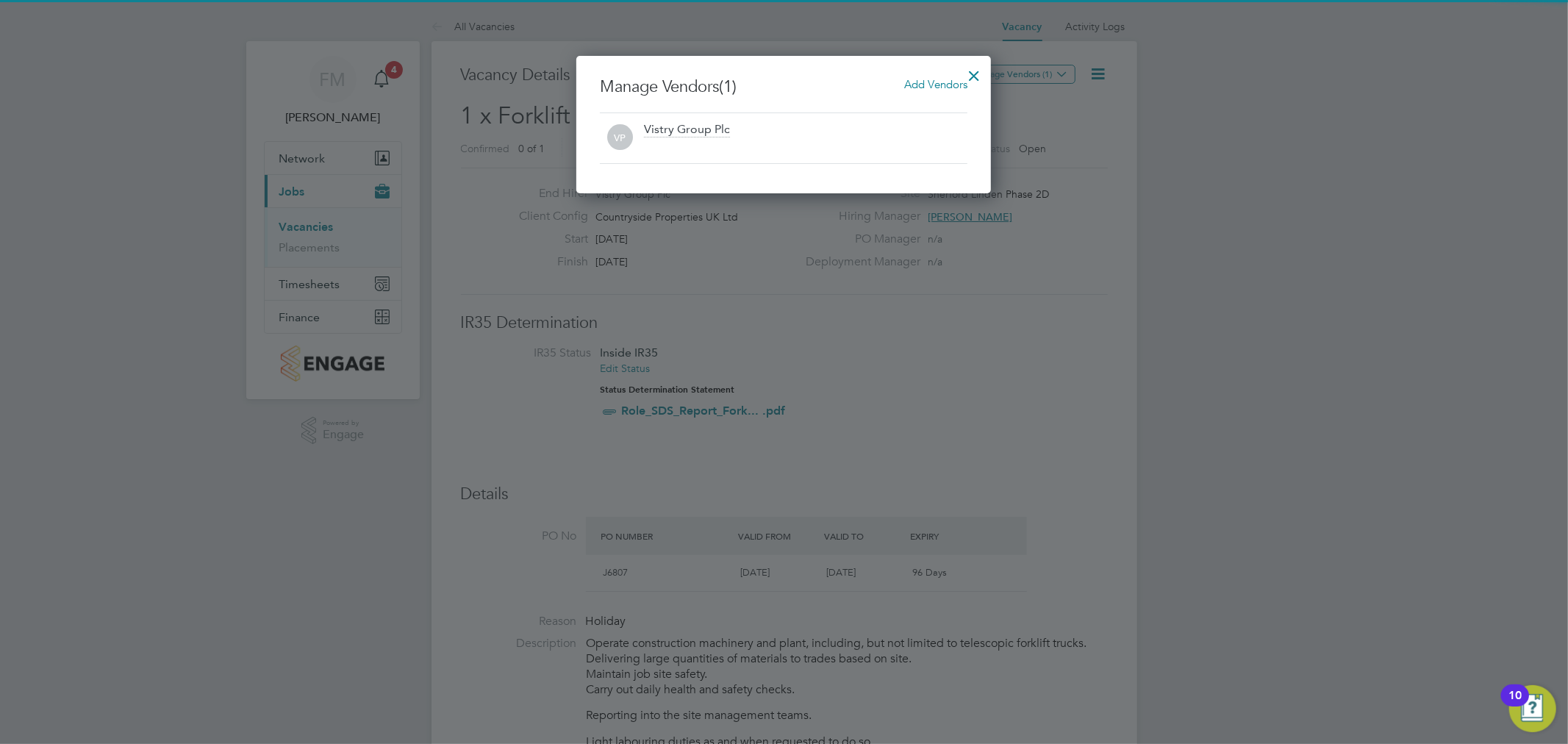
click at [933, 79] on span "Add Vendors" at bounding box center [935, 84] width 63 height 14
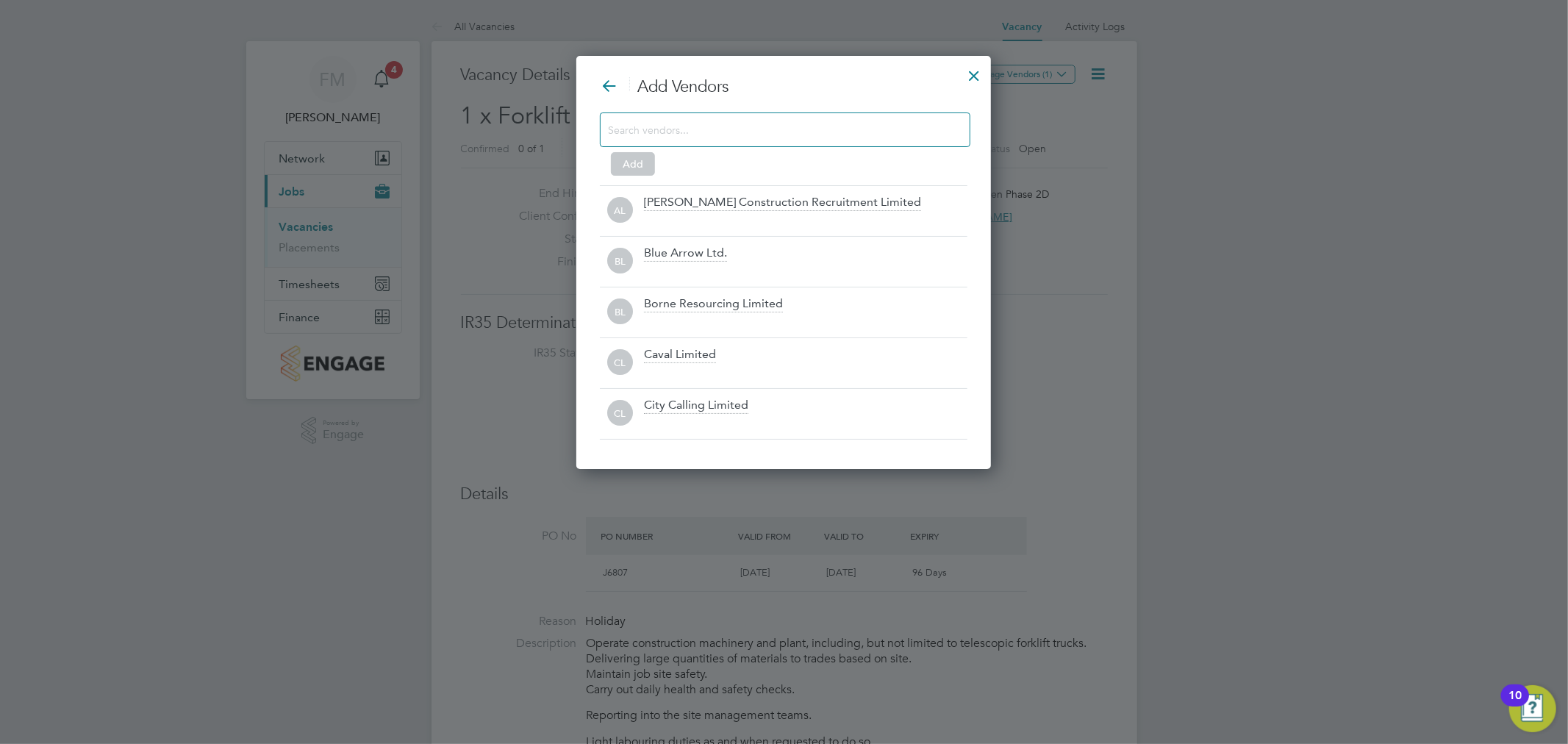
click at [841, 146] on div at bounding box center [784, 130] width 370 height 34
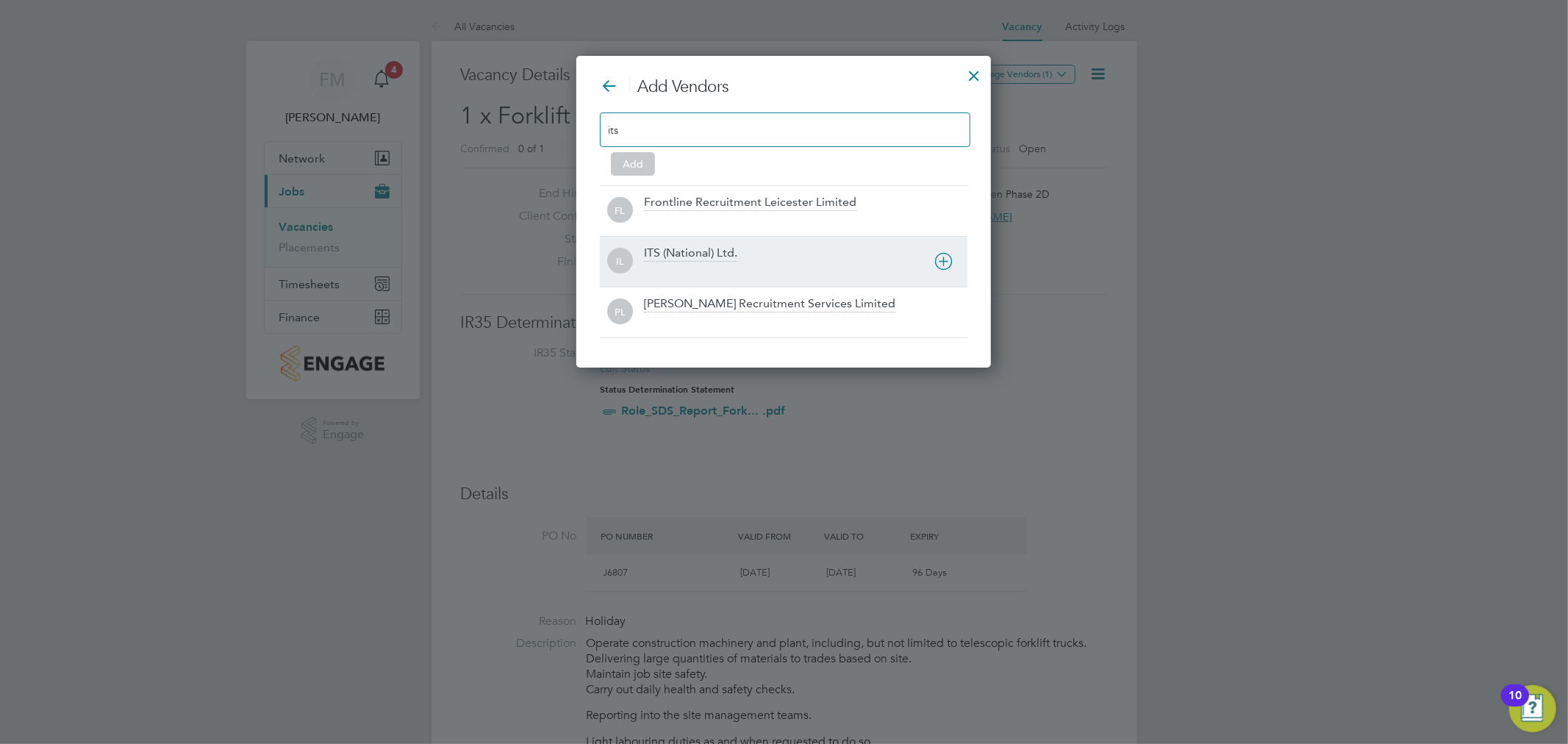
type input "its"
click at [865, 244] on div "IL ITS (National) Ltd." at bounding box center [783, 261] width 368 height 51
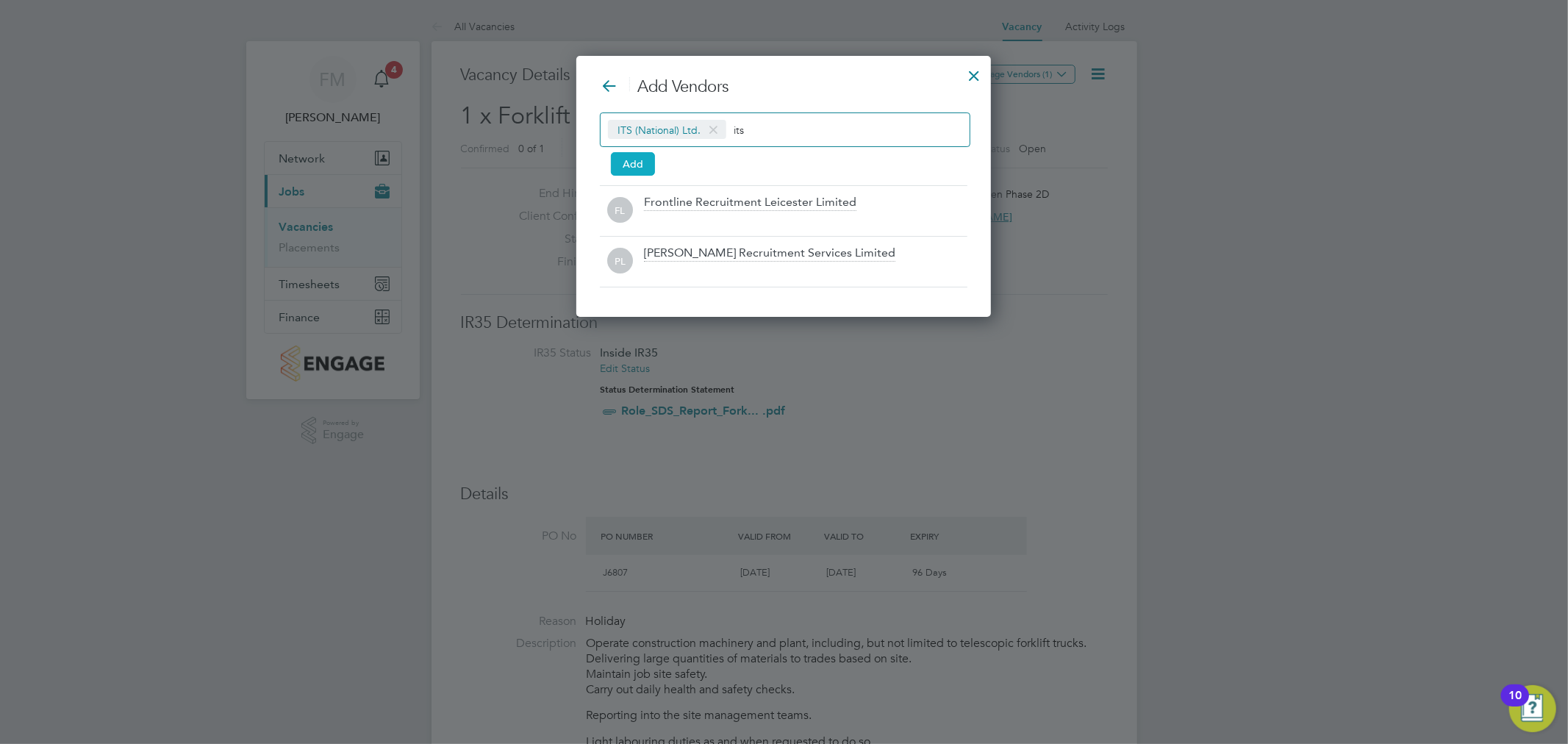
click at [633, 163] on button "Add" at bounding box center [632, 164] width 44 height 23
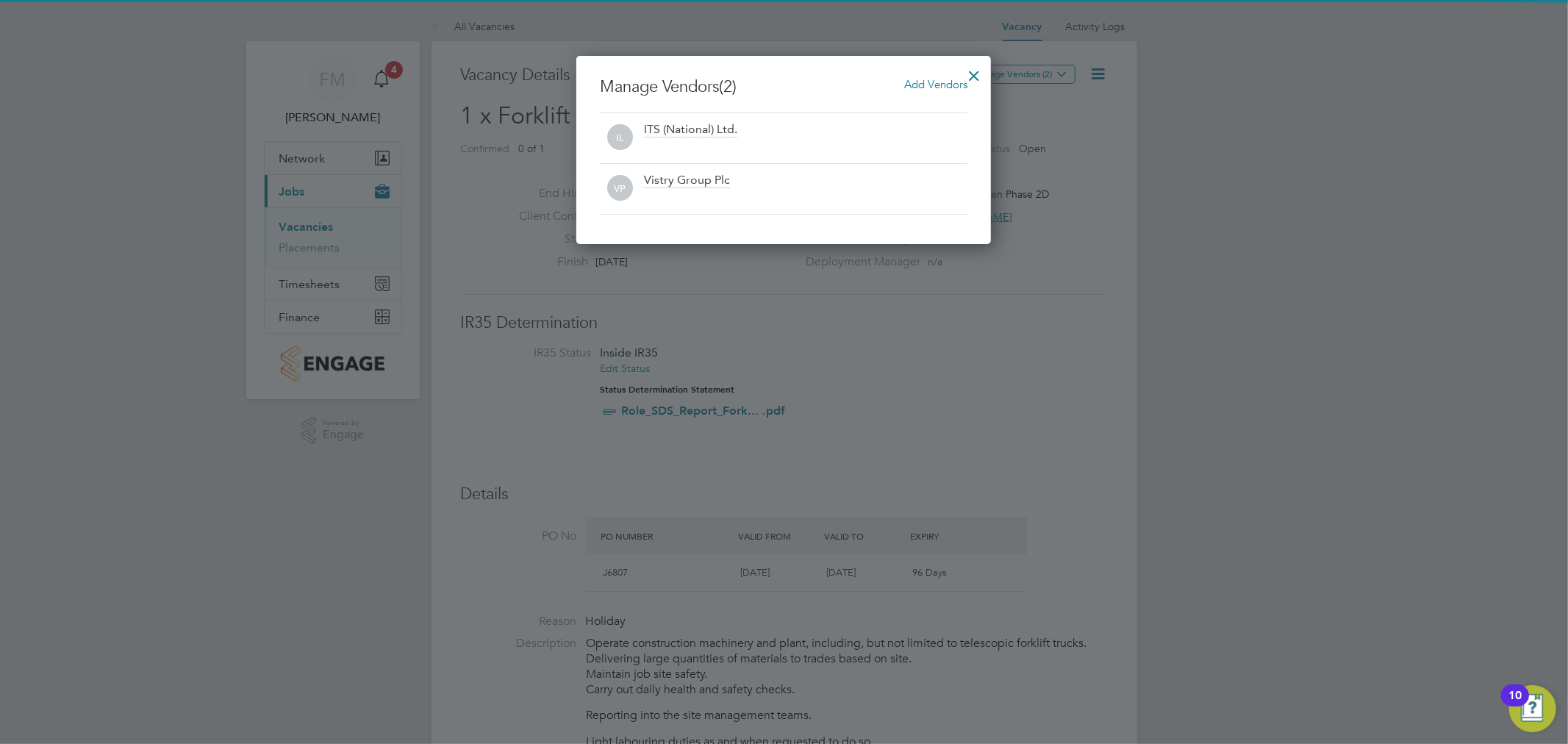
click at [1077, 329] on div at bounding box center [784, 372] width 1568 height 744
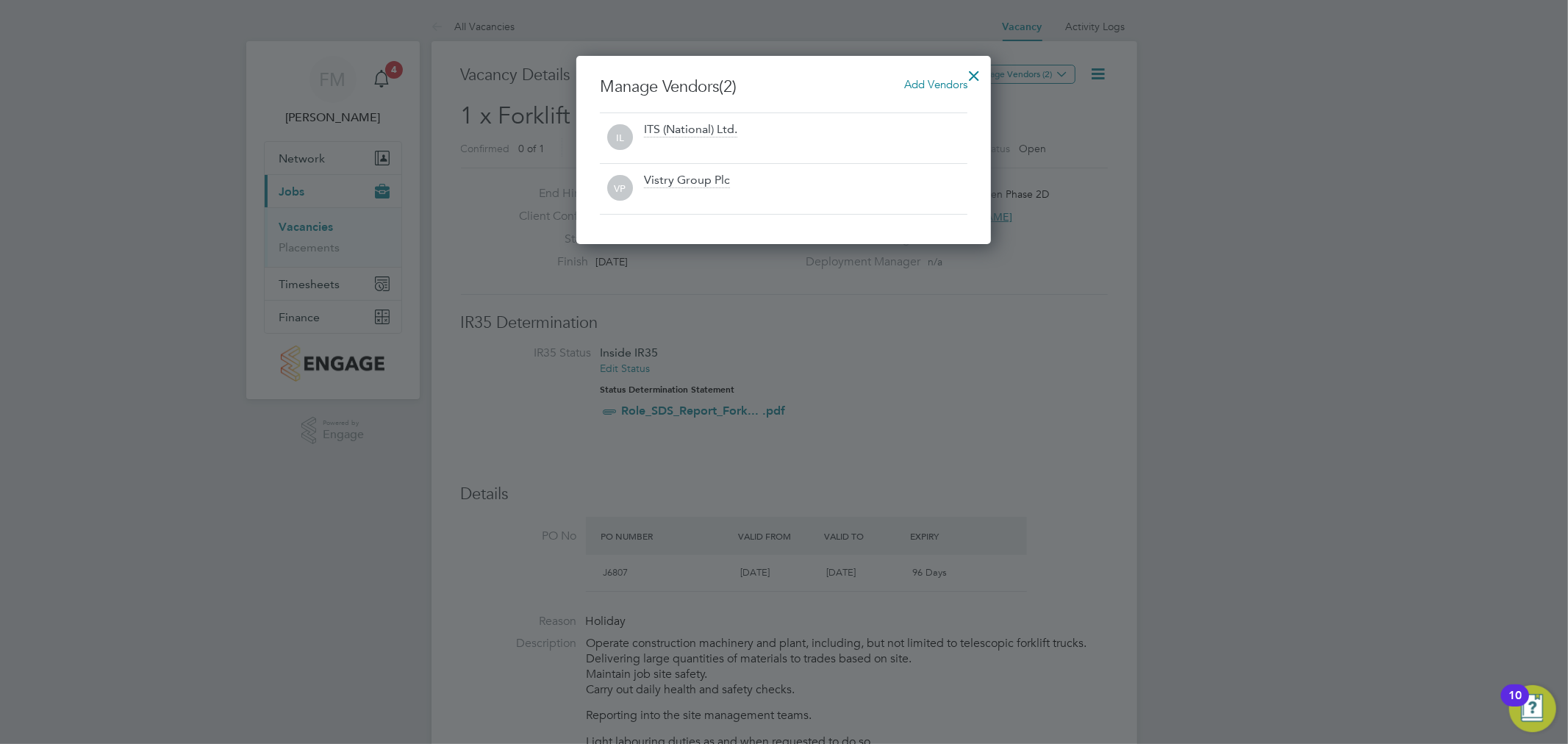
click at [972, 69] on div at bounding box center [974, 71] width 27 height 27
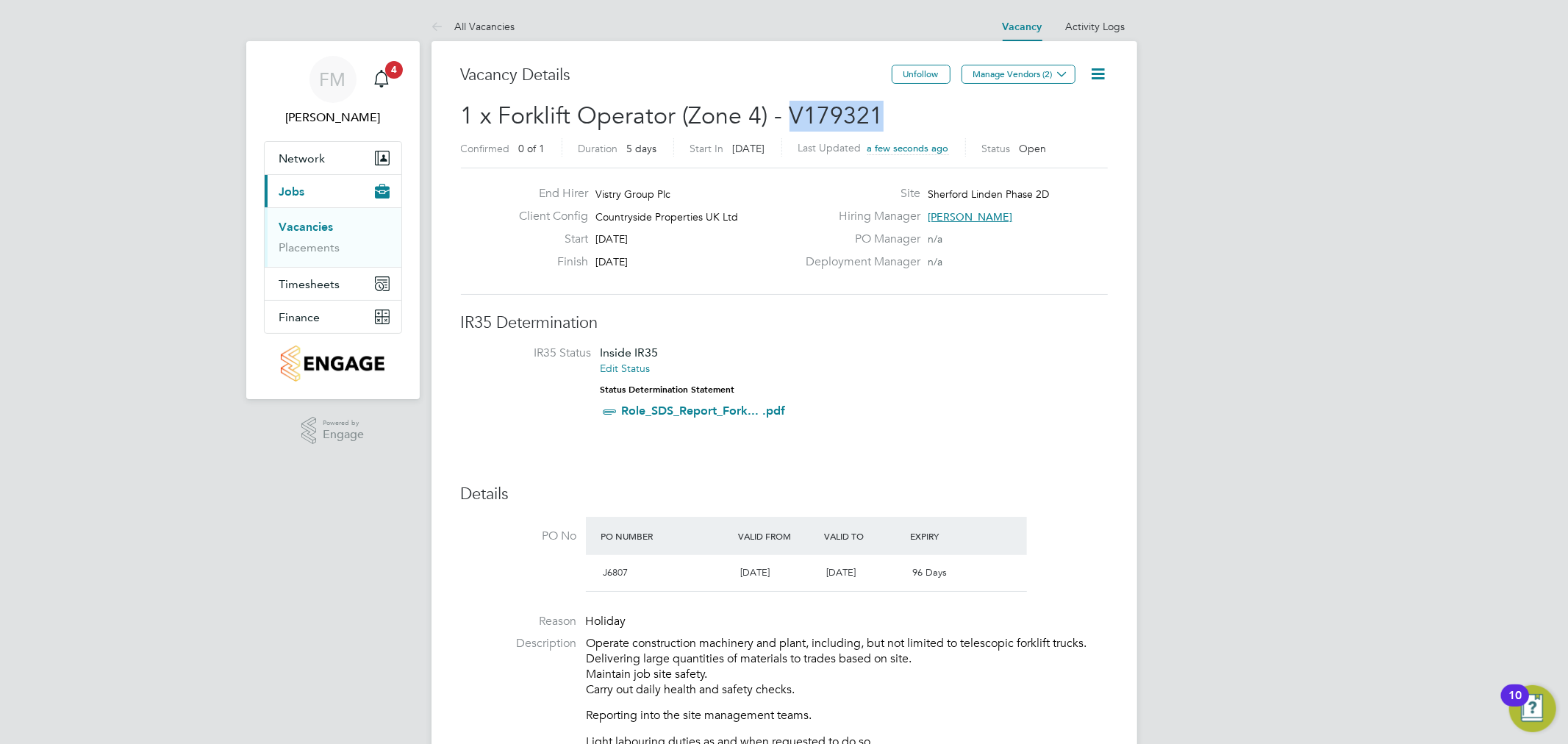
drag, startPoint x: 914, startPoint y: 116, endPoint x: 787, endPoint y: 121, distance: 127.1
click at [787, 121] on h2 "1 x Forklift Operator (Zone 4) - V179321 Confirmed 0 of 1 Duration 5 days Start…" at bounding box center [784, 132] width 647 height 62
copy span "V179321"
drag, startPoint x: 1117, startPoint y: 239, endPoint x: 1150, endPoint y: 244, distance: 33.4
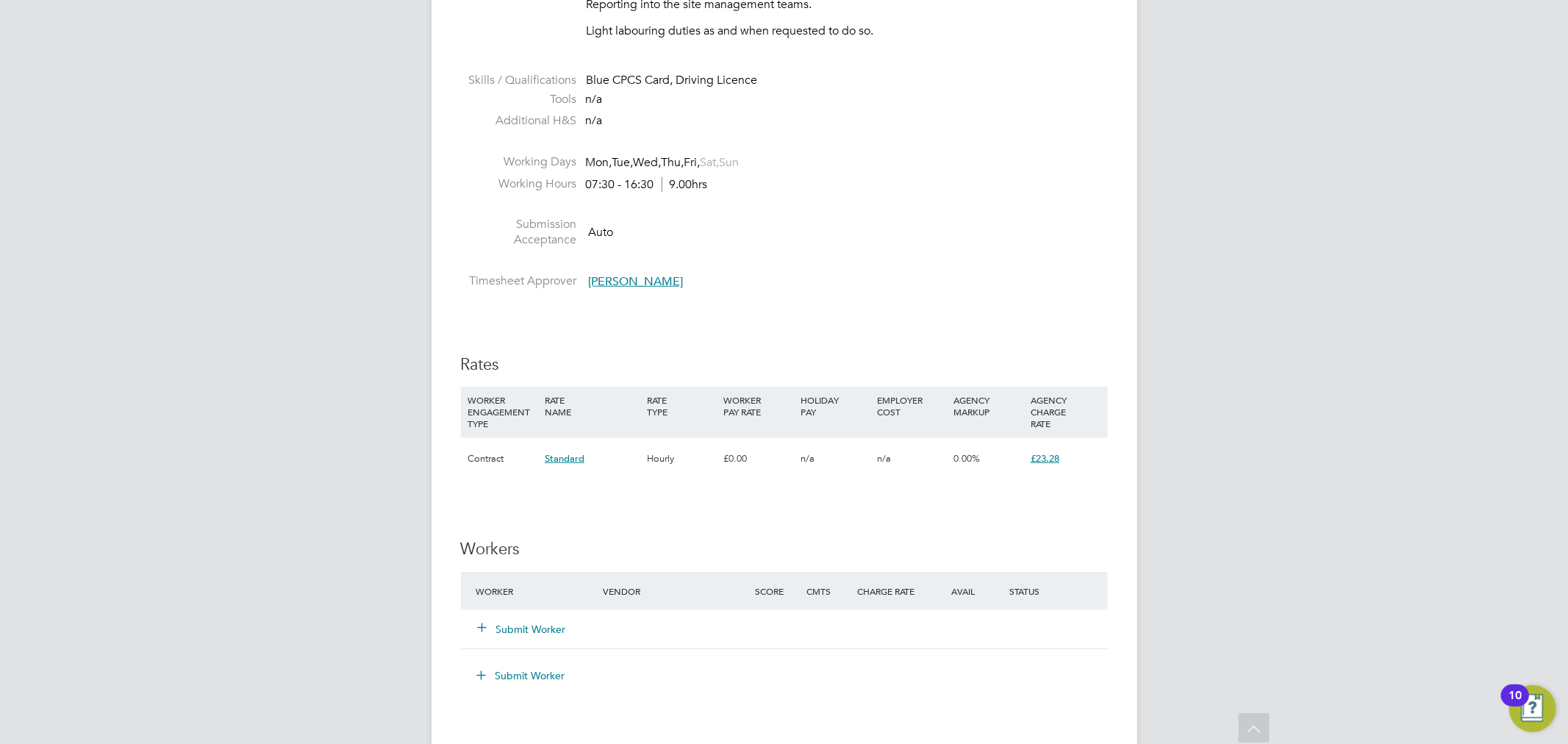
scroll to position [534, 0]
